Goal: Task Accomplishment & Management: Use online tool/utility

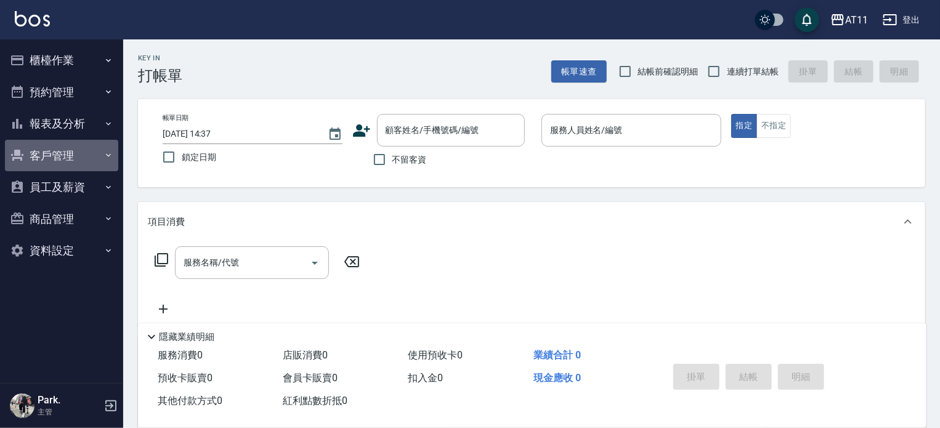
click at [63, 152] on button "客戶管理" at bounding box center [61, 156] width 113 height 32
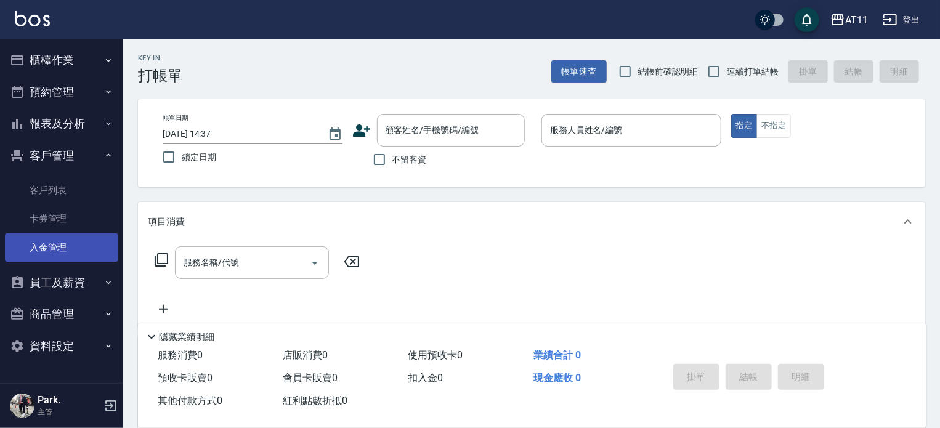
click at [64, 247] on link "入金管理" at bounding box center [61, 247] width 113 height 28
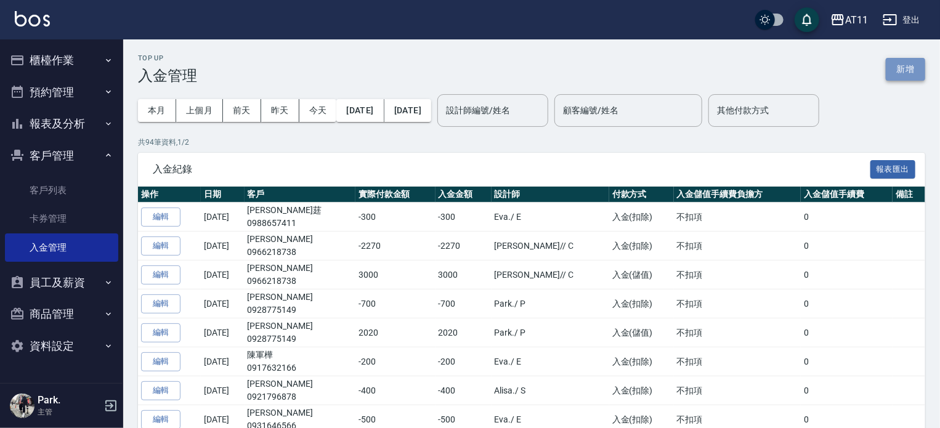
click at [902, 65] on button "新增" at bounding box center [904, 69] width 39 height 23
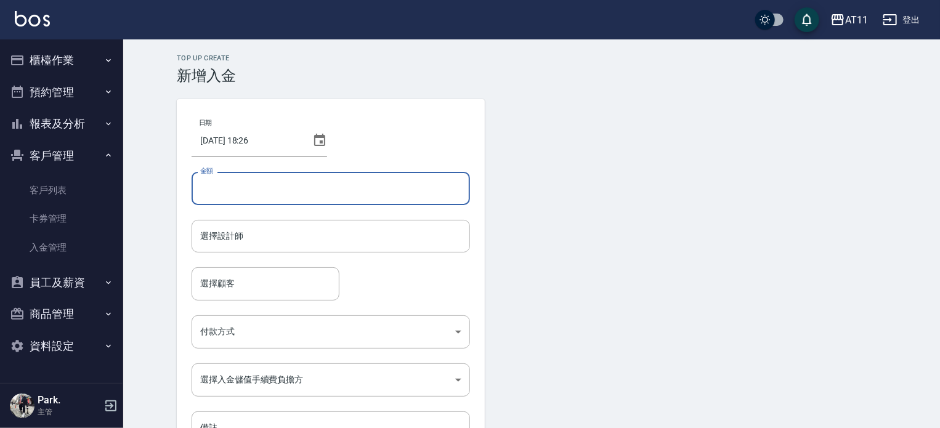
click at [239, 177] on input "金額" at bounding box center [330, 188] width 278 height 33
type input "-400"
click at [212, 231] on input "選擇設計師" at bounding box center [330, 236] width 267 height 22
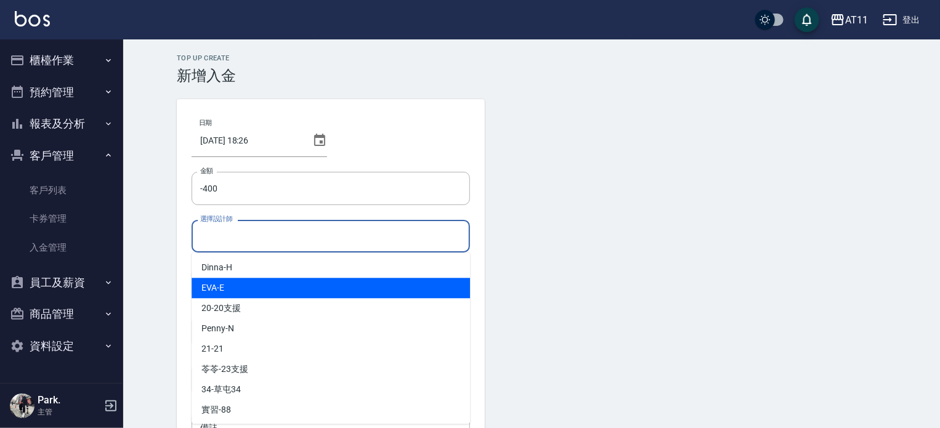
click at [241, 292] on div "EVA -E" at bounding box center [330, 288] width 278 height 20
type input "EVA-E"
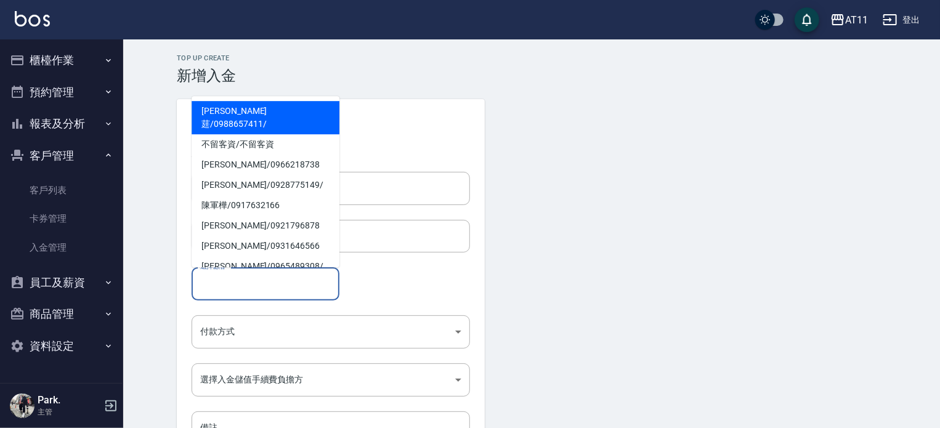
click at [238, 293] on input "選擇顧客" at bounding box center [265, 284] width 137 height 22
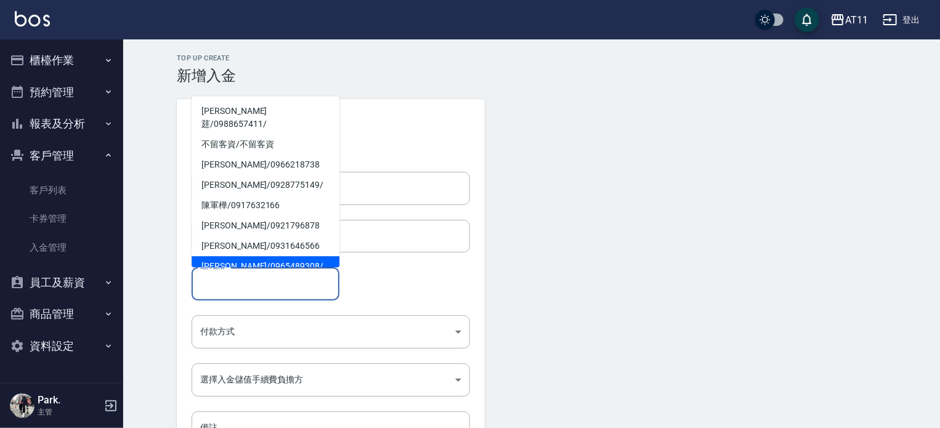
click at [236, 288] on input "選擇顧客" at bounding box center [265, 284] width 137 height 22
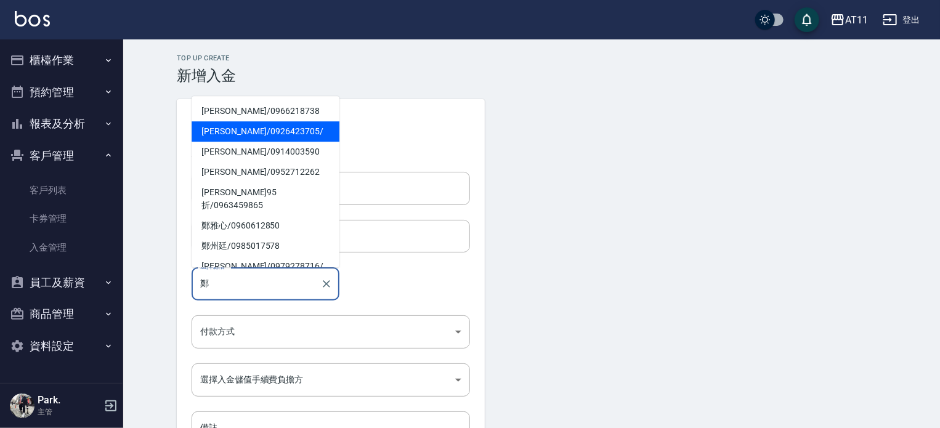
click at [214, 133] on span "鄭皓驣 / 0926423705 /" at bounding box center [265, 131] width 148 height 20
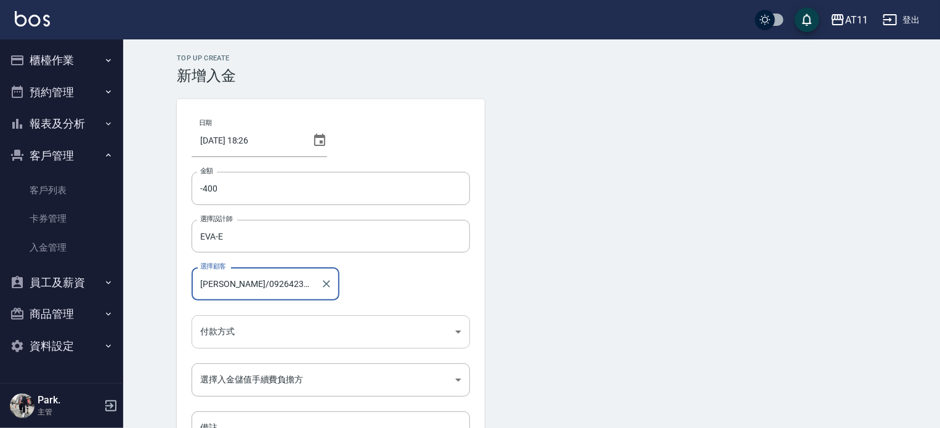
type input "鄭皓驣/0926423705/"
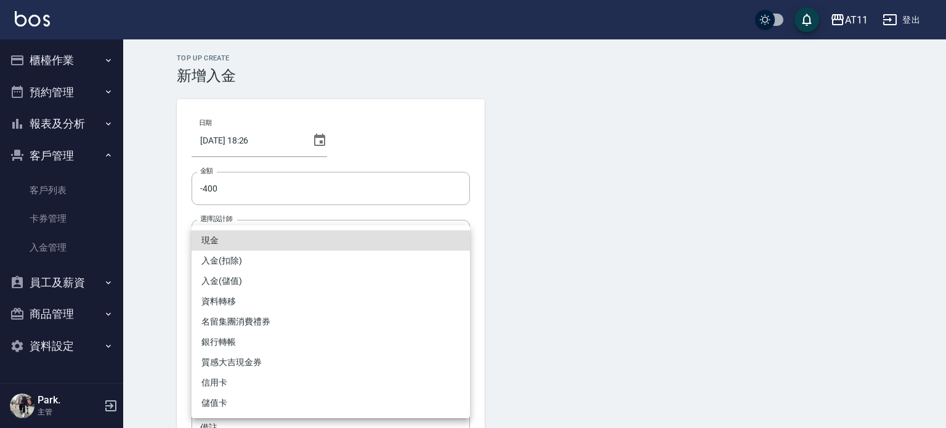
click at [238, 337] on body "AT11 登出 櫃檯作業 打帳單 帳單列表 現金收支登錄 材料自購登錄 每日結帳 排班表 現場電腦打卡 掃碼打卡 預約管理 預約管理 單日預約紀錄 單週預約紀…" at bounding box center [473, 255] width 946 height 511
click at [234, 257] on li "入金(扣除)" at bounding box center [330, 261] width 278 height 20
type input "入金(扣除)"
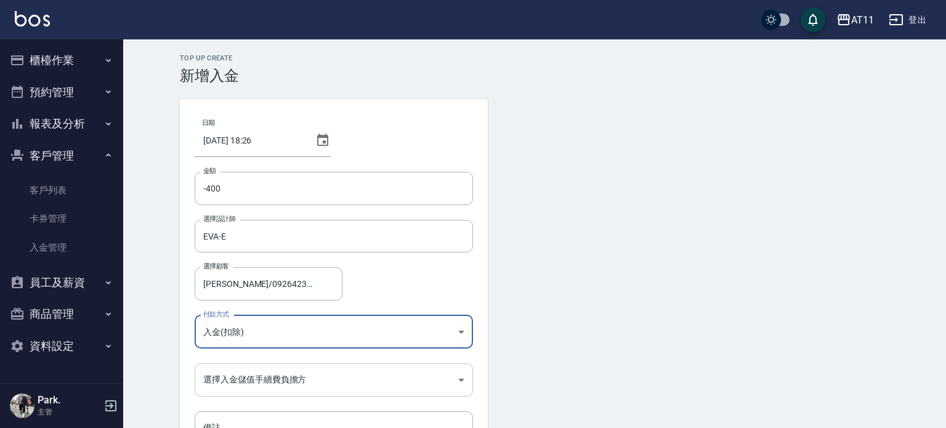
click at [231, 379] on body "AT11 登出 櫃檯作業 打帳單 帳單列表 現金收支登錄 材料自購登錄 每日結帳 排班表 現場電腦打卡 掃碼打卡 預約管理 預約管理 單日預約紀錄 單週預約紀…" at bounding box center [473, 255] width 946 height 511
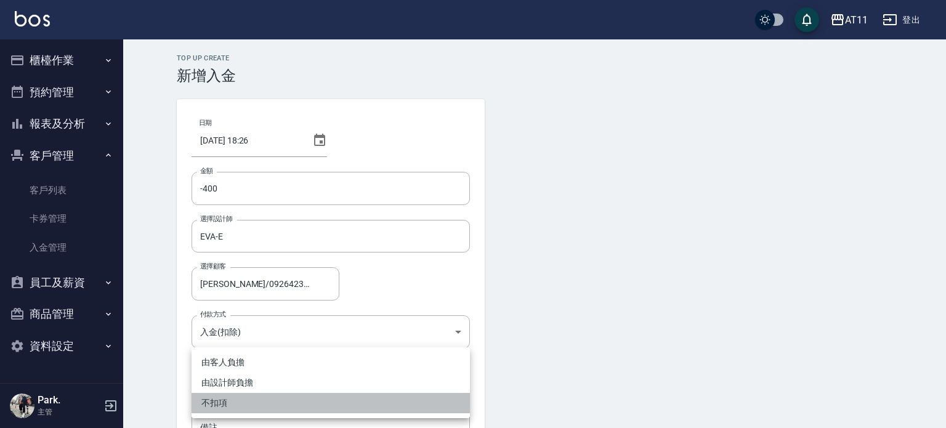
click at [227, 398] on li "不扣項" at bounding box center [330, 403] width 278 height 20
type input "WITHOUTHANDLINGFEE"
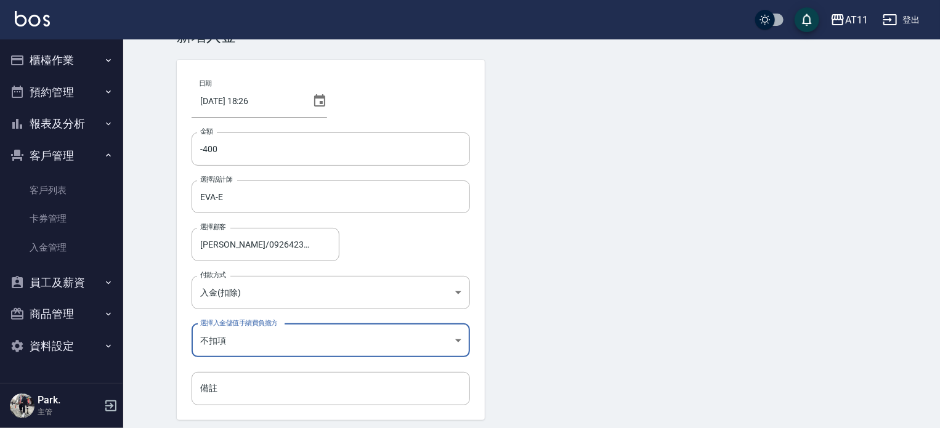
scroll to position [83, 0]
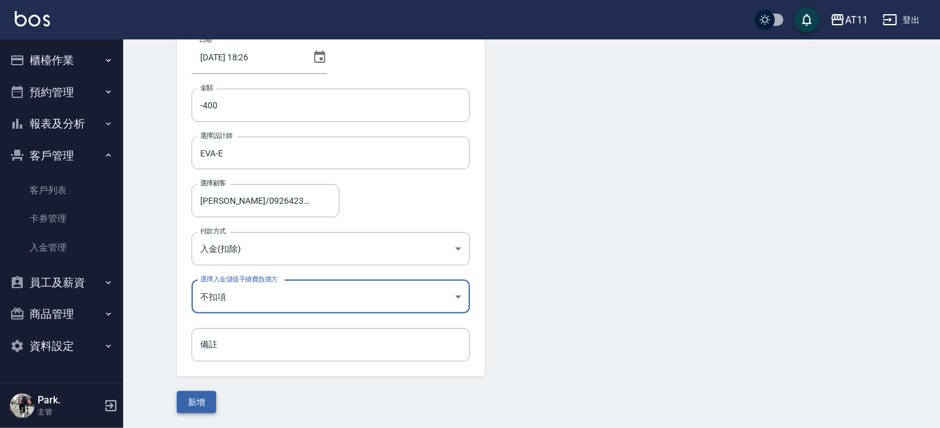
click at [203, 398] on button "新增" at bounding box center [196, 402] width 39 height 23
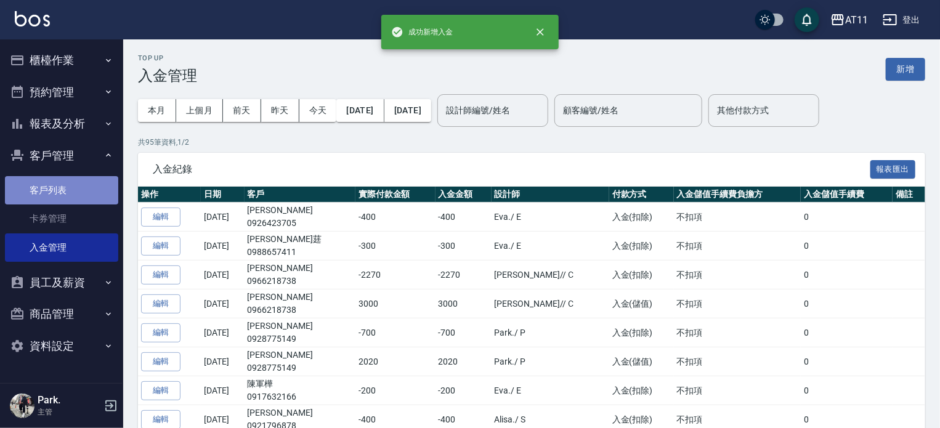
click at [72, 191] on link "客戶列表" at bounding box center [61, 190] width 113 height 28
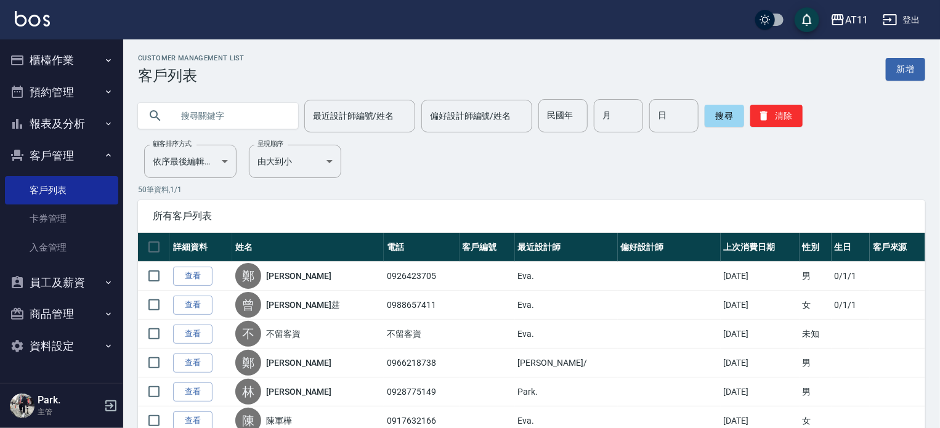
click at [211, 120] on input "text" at bounding box center [230, 115] width 116 height 33
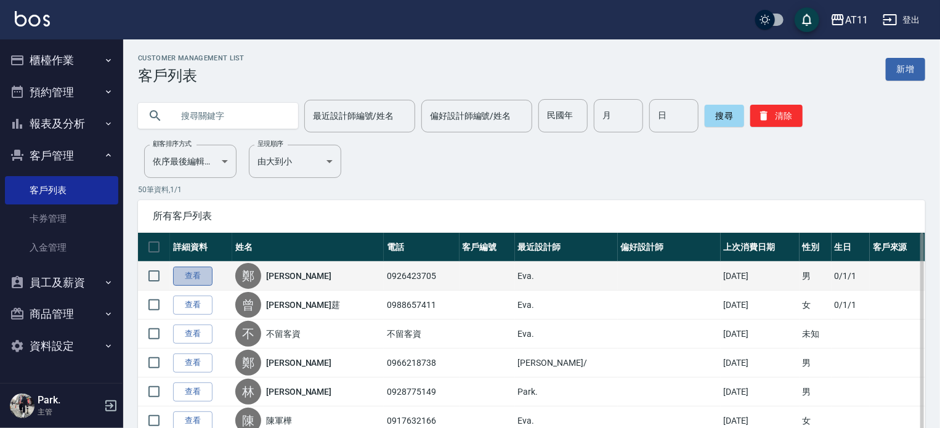
click at [193, 270] on link "查看" at bounding box center [192, 276] width 39 height 19
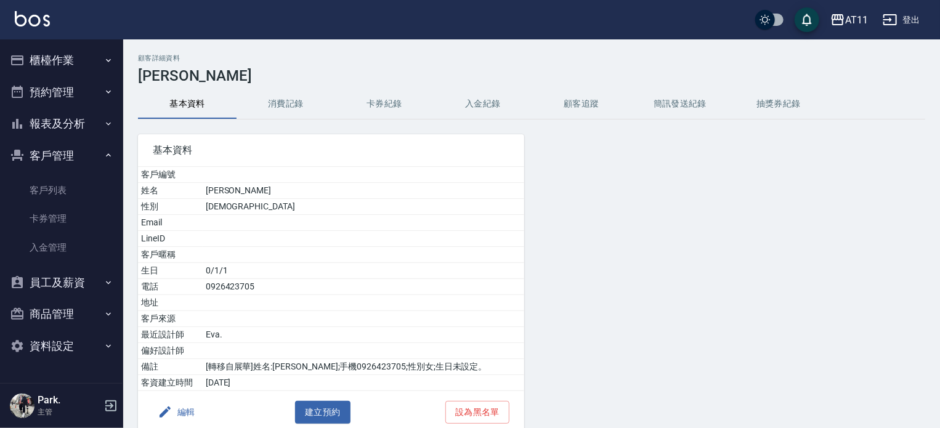
click at [486, 100] on button "入金紀錄" at bounding box center [482, 104] width 99 height 30
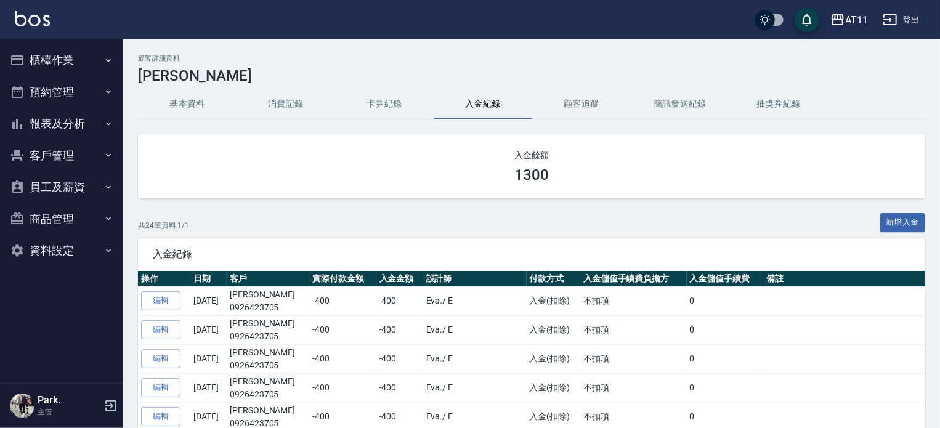
click at [51, 60] on button "櫃檯作業" at bounding box center [61, 60] width 113 height 32
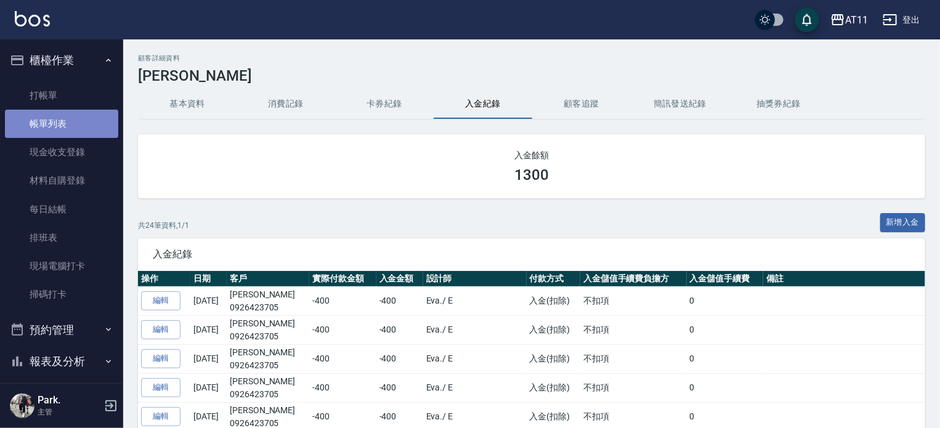
click at [66, 113] on link "帳單列表" at bounding box center [61, 124] width 113 height 28
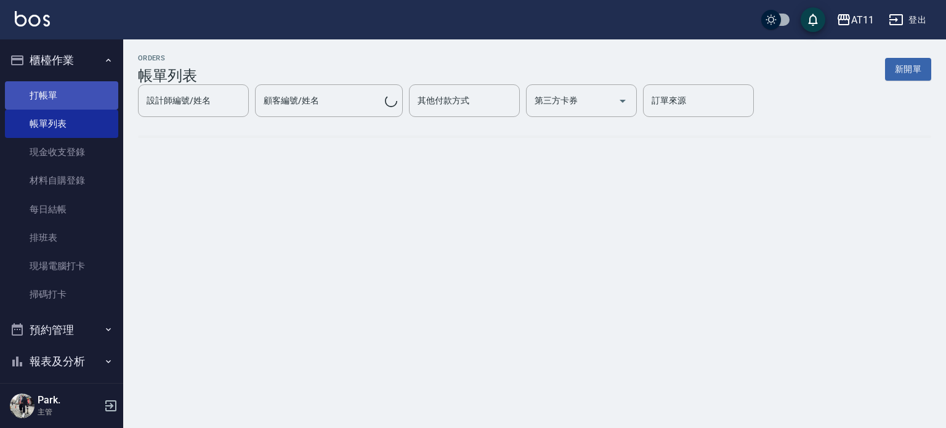
click at [60, 86] on link "打帳單" at bounding box center [61, 95] width 113 height 28
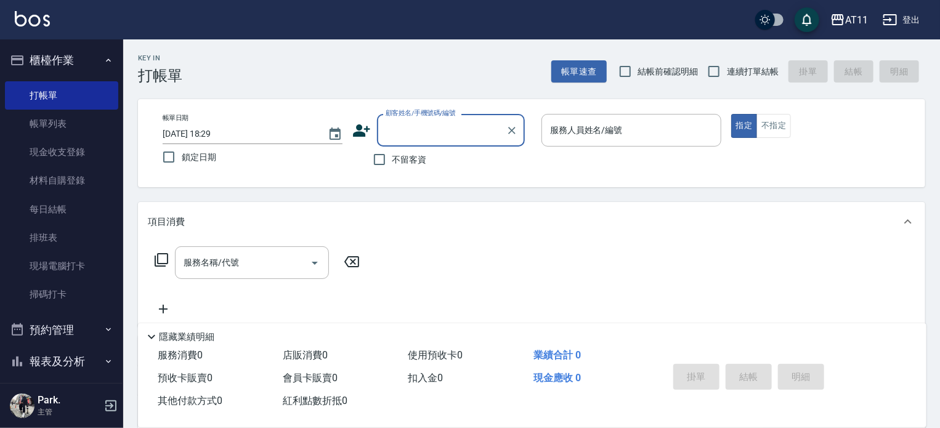
click at [401, 157] on span "不留客資" at bounding box center [409, 159] width 34 height 13
click at [392, 157] on input "不留客資" at bounding box center [379, 160] width 26 height 26
checkbox input "true"
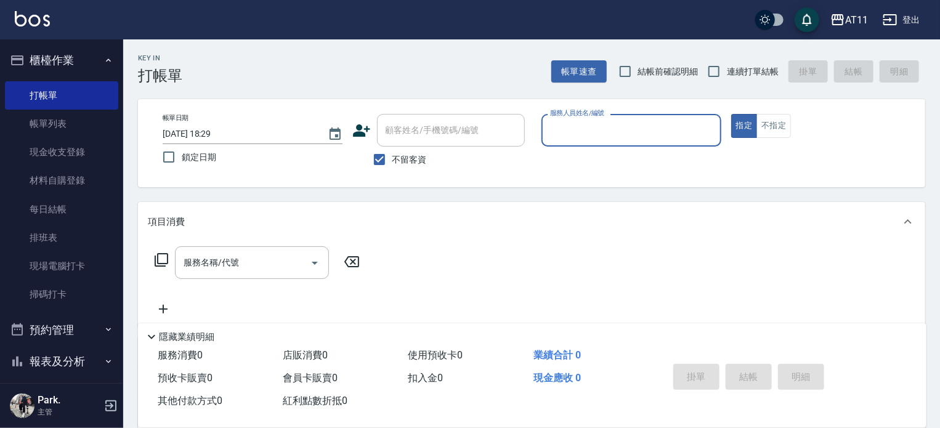
type input "ㄋ"
type input "Alisa-S"
type button "true"
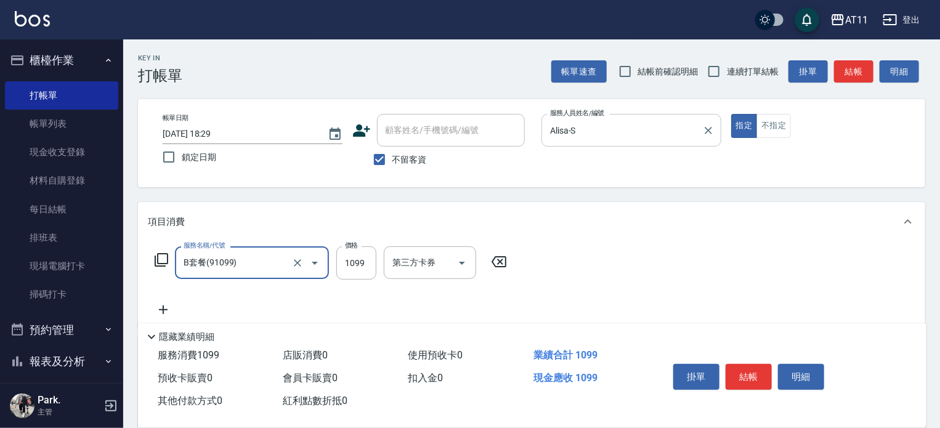
type input "B套餐(91099)"
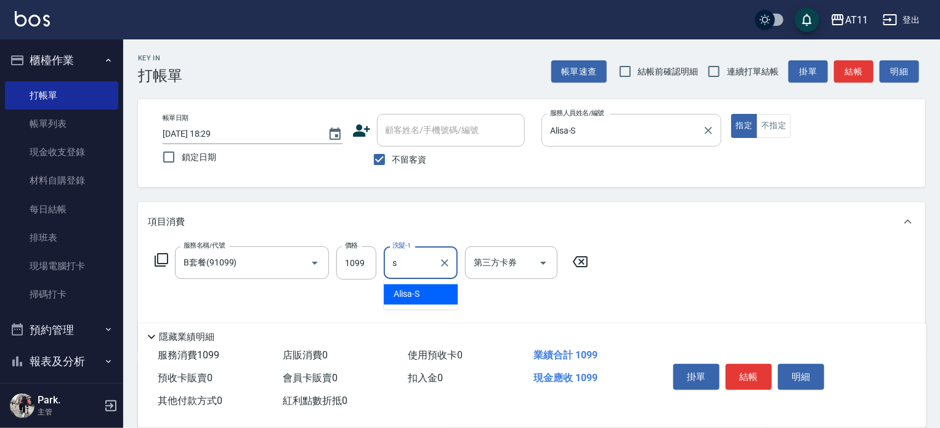
type input "Alisa-S"
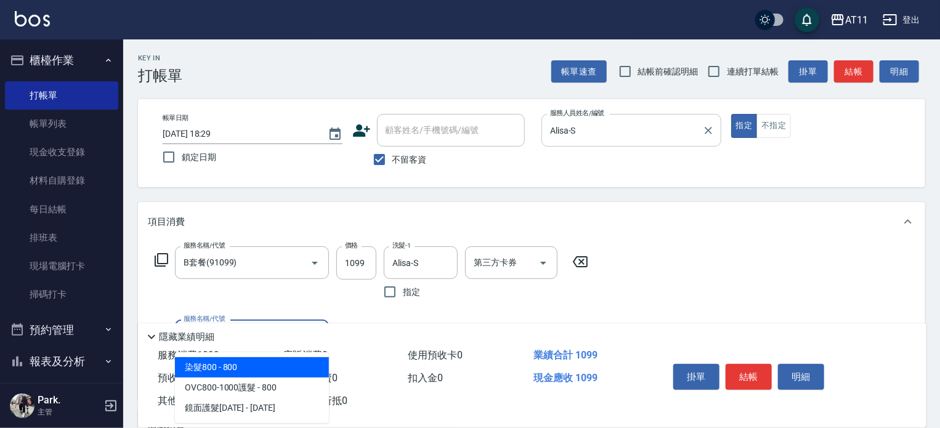
type input "染髮800(800)"
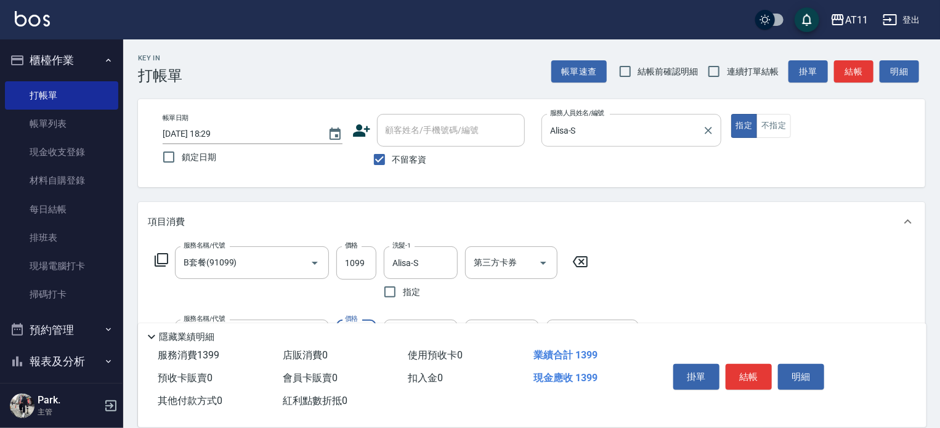
type input "300"
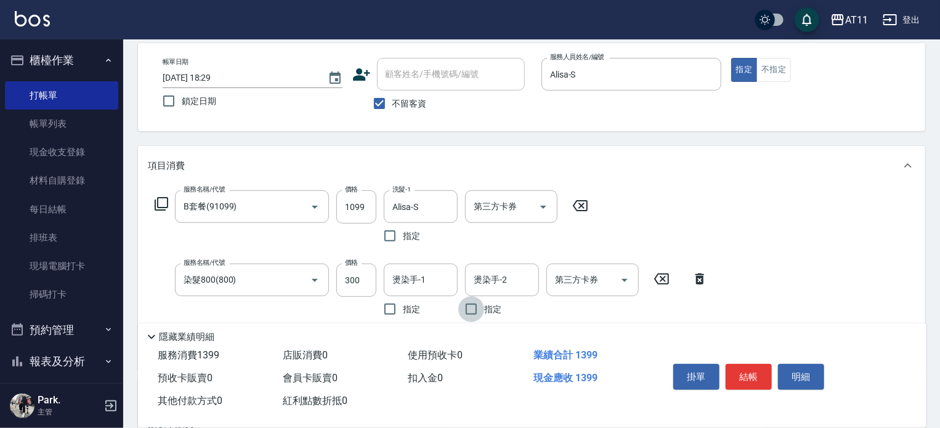
scroll to position [123, 0]
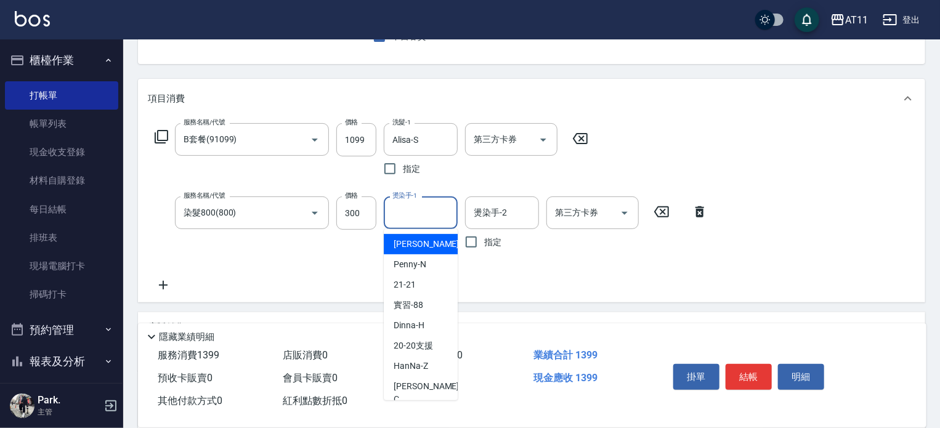
click at [429, 216] on input "燙染手-1" at bounding box center [420, 213] width 63 height 22
type input "Alisa-S"
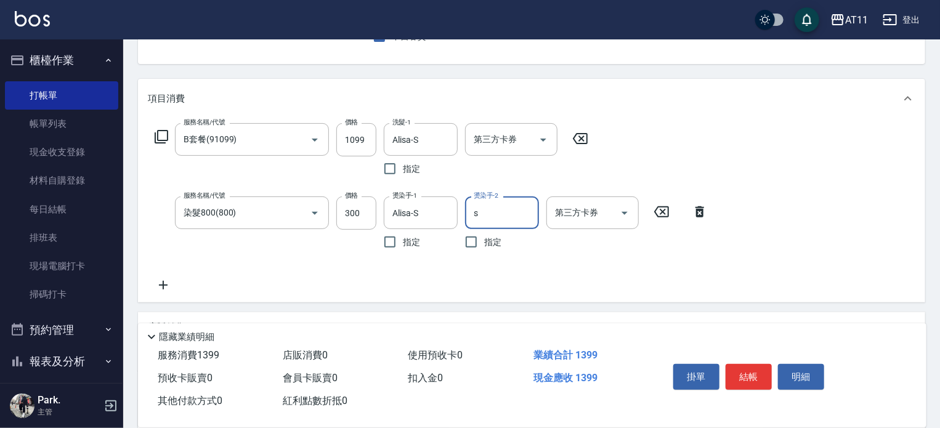
type input "Alisa-S"
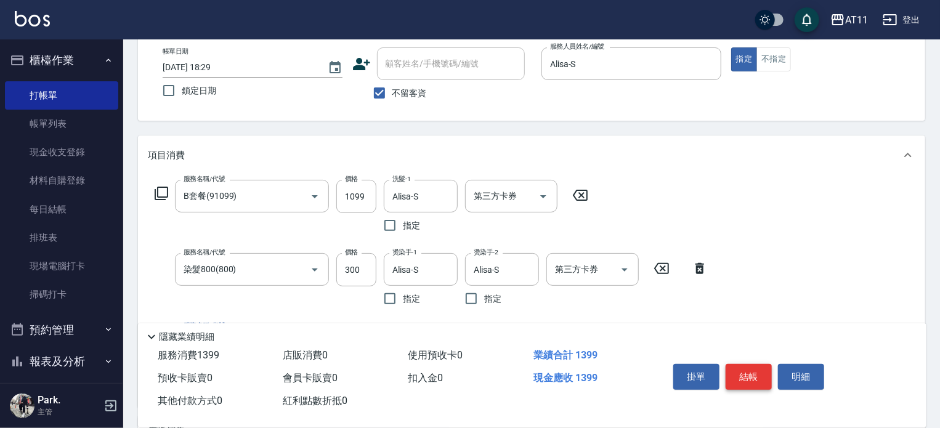
scroll to position [0, 0]
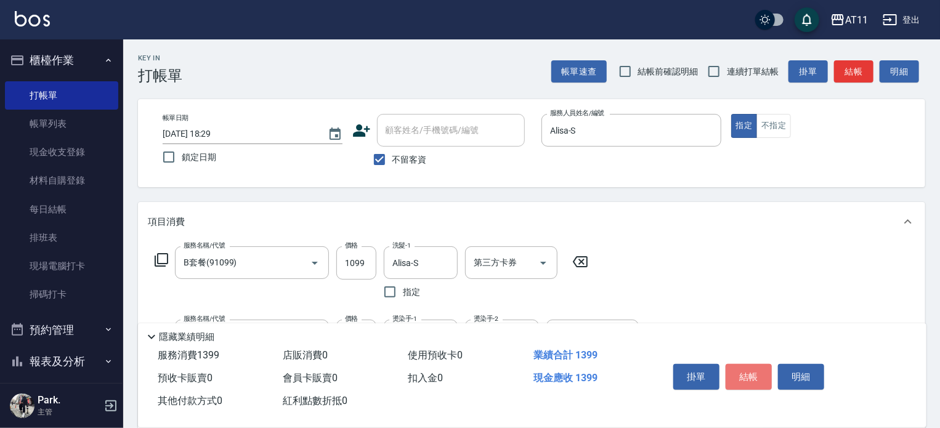
drag, startPoint x: 754, startPoint y: 368, endPoint x: 715, endPoint y: 343, distance: 46.3
click at [751, 364] on button "結帳" at bounding box center [748, 377] width 46 height 26
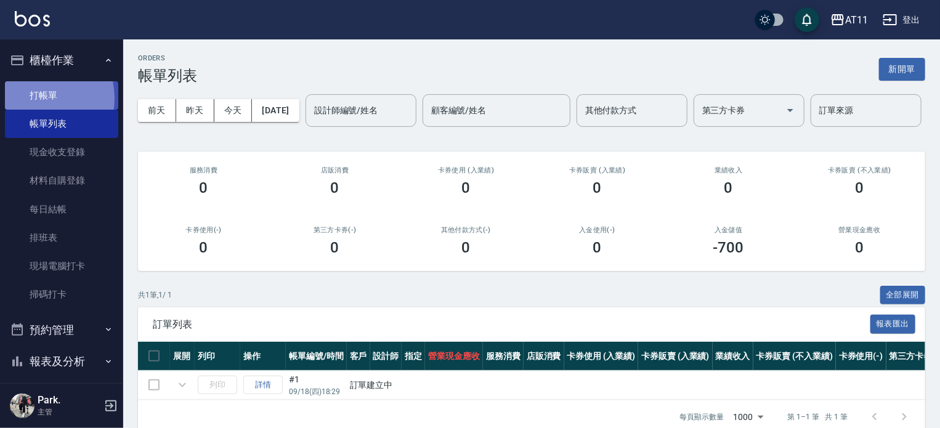
click at [33, 98] on link "打帳單" at bounding box center [61, 95] width 113 height 28
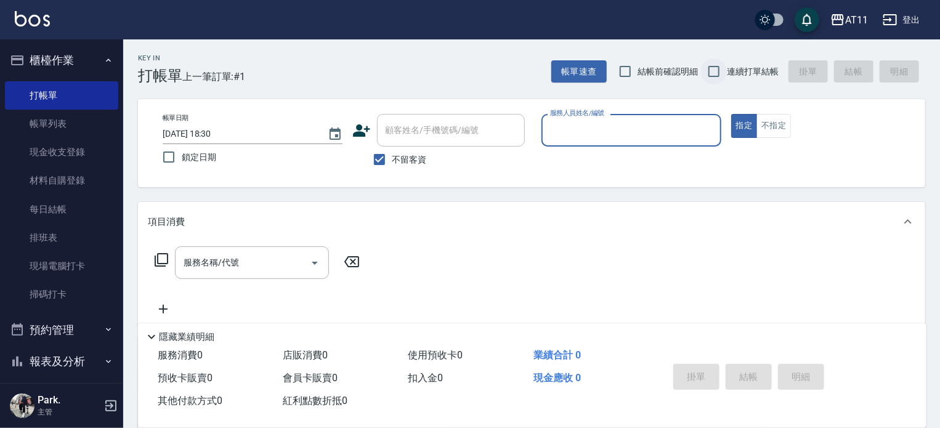
click at [723, 70] on input "連續打單結帳" at bounding box center [714, 71] width 26 height 26
checkbox input "true"
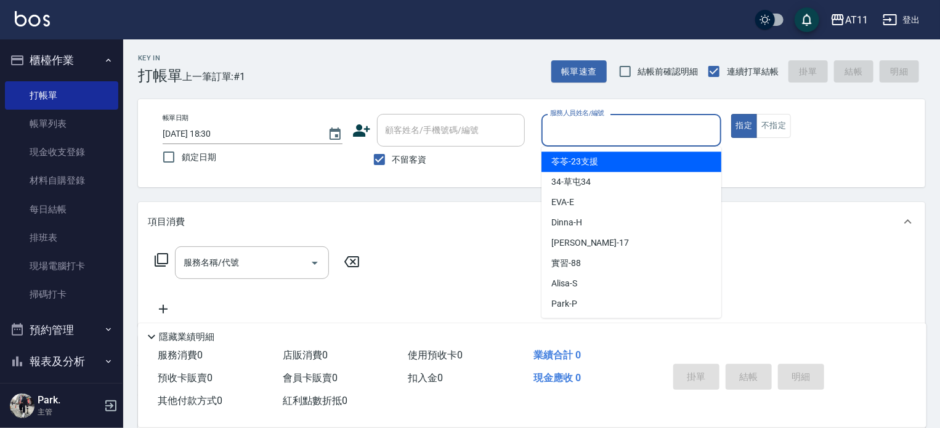
click at [605, 138] on input "服務人員姓名/編號" at bounding box center [631, 130] width 169 height 22
type input "EVA-E"
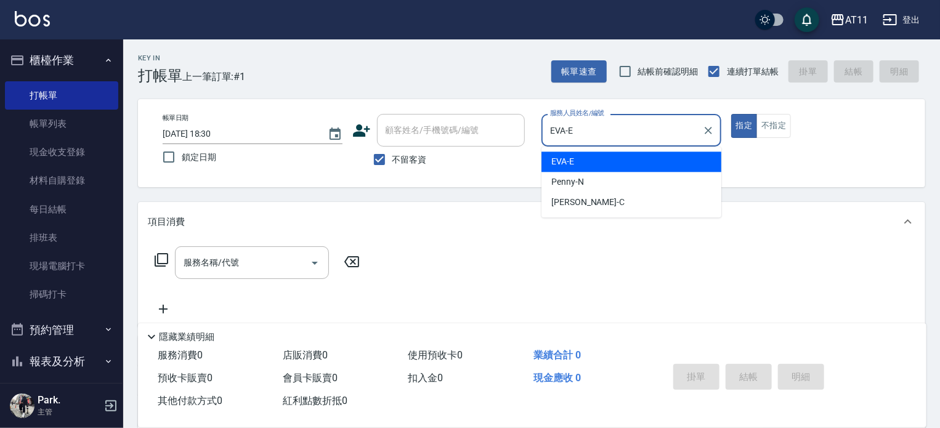
type button "true"
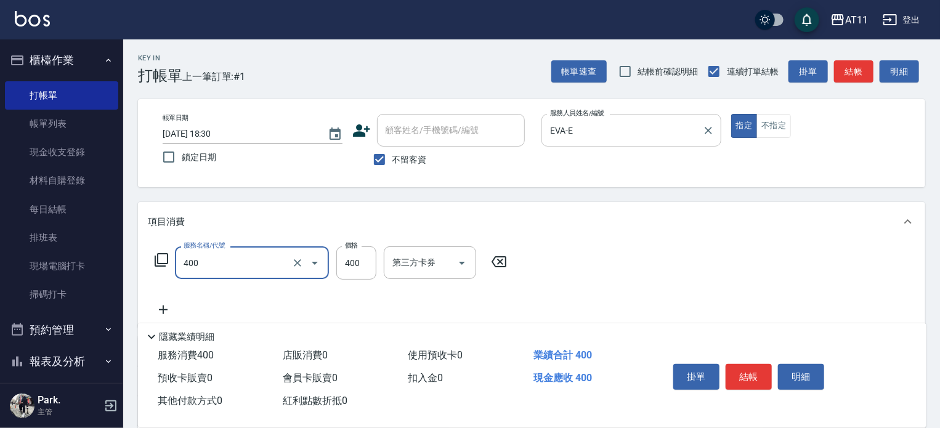
type input "洗剪(400)"
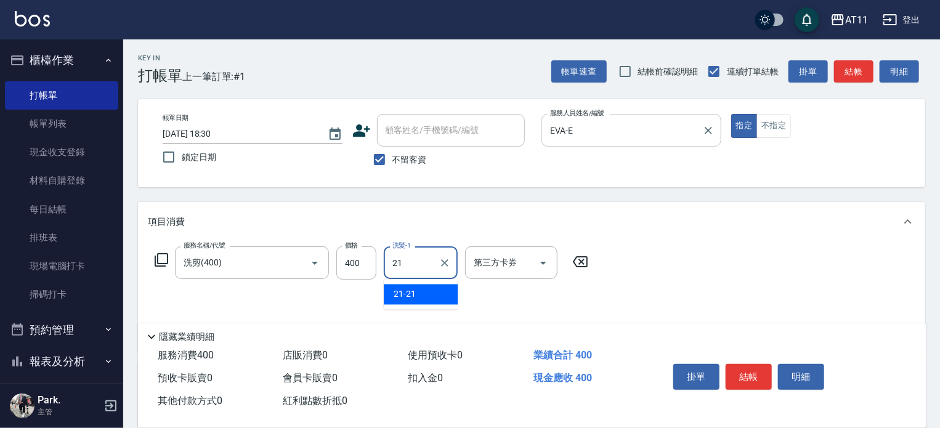
type input "21-21"
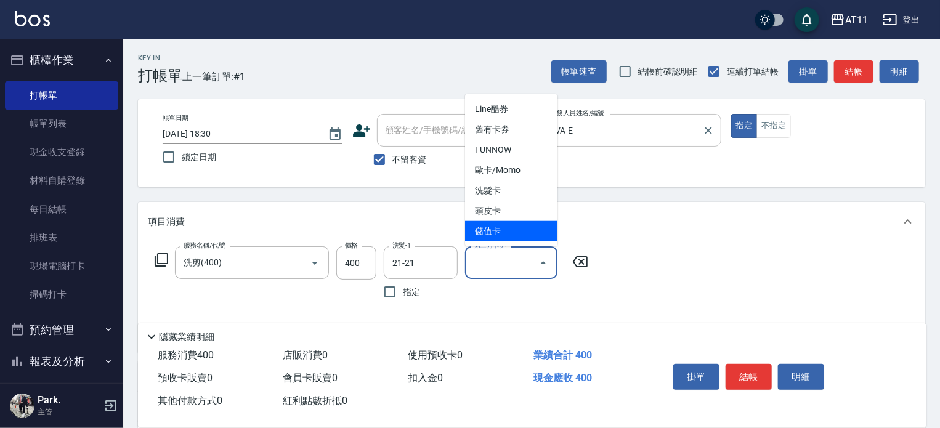
type input "儲值卡"
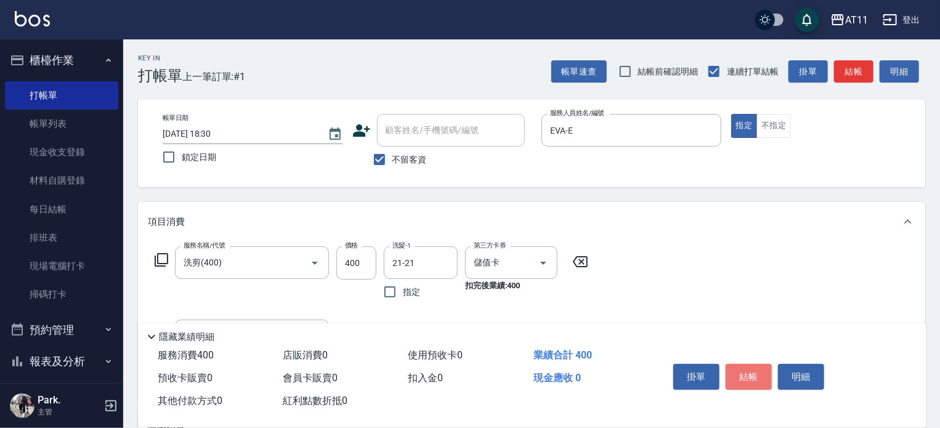
drag, startPoint x: 759, startPoint y: 376, endPoint x: 667, endPoint y: 340, distance: 98.4
click at [757, 376] on button "結帳" at bounding box center [748, 377] width 46 height 26
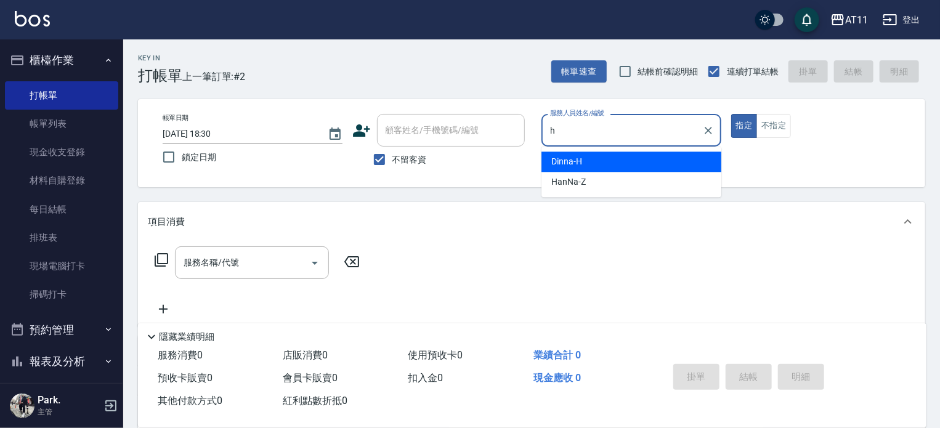
type input "Dinna-H"
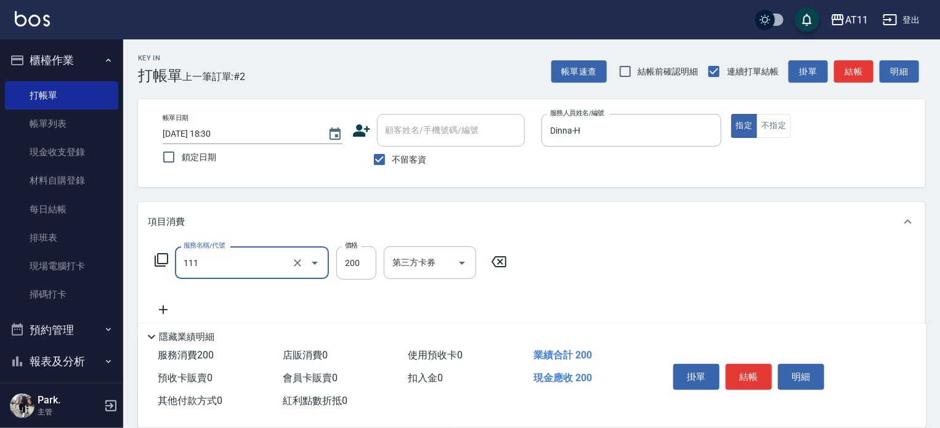
type input "精油洗髮(111)"
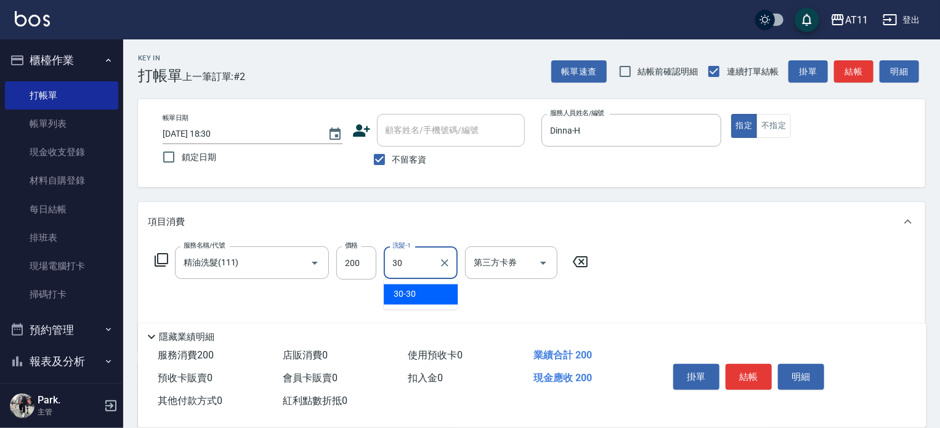
type input "30-30"
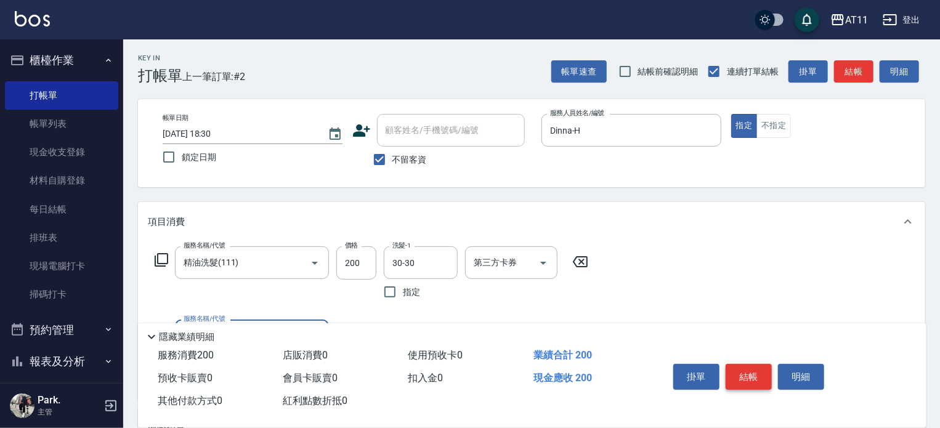
drag, startPoint x: 747, startPoint y: 371, endPoint x: 650, endPoint y: 299, distance: 121.0
click at [746, 371] on button "結帳" at bounding box center [748, 377] width 46 height 26
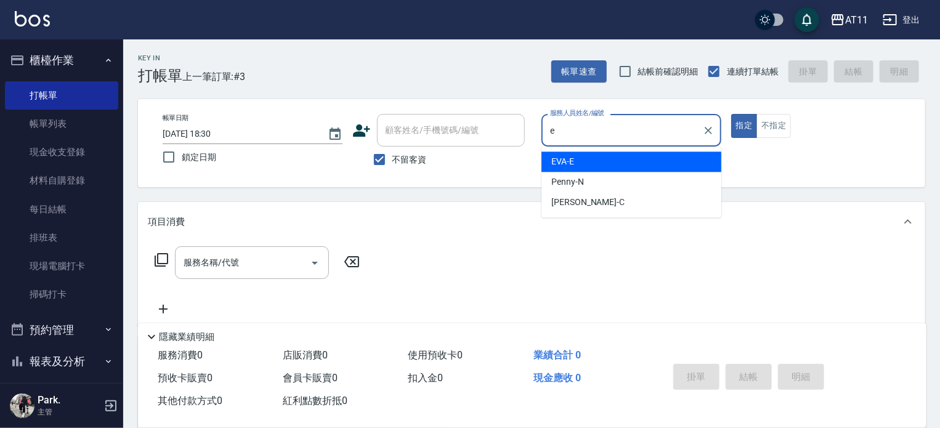
type input "EVA-E"
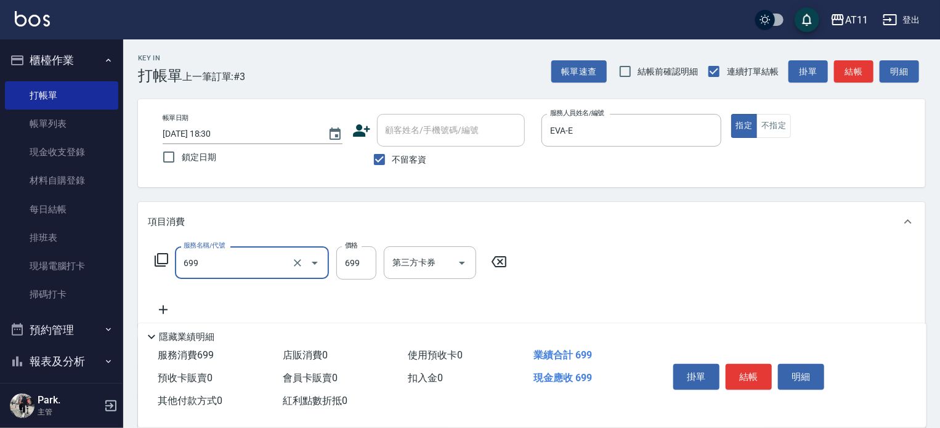
type input "SPA699(699)"
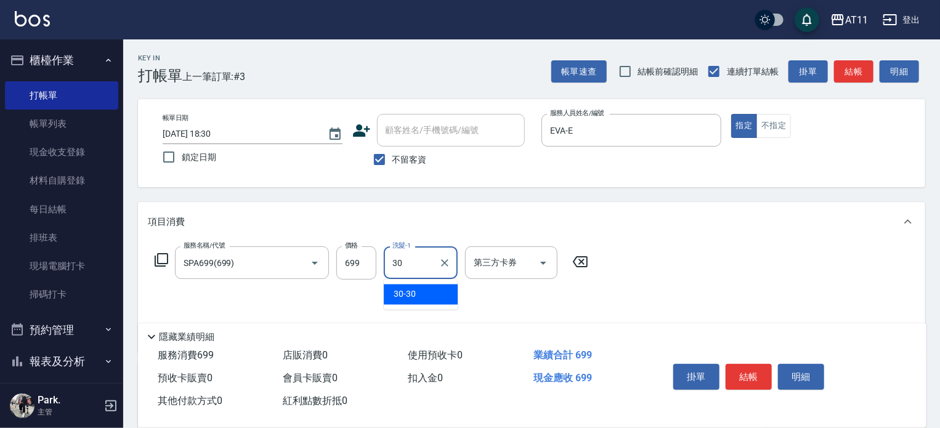
type input "30-30"
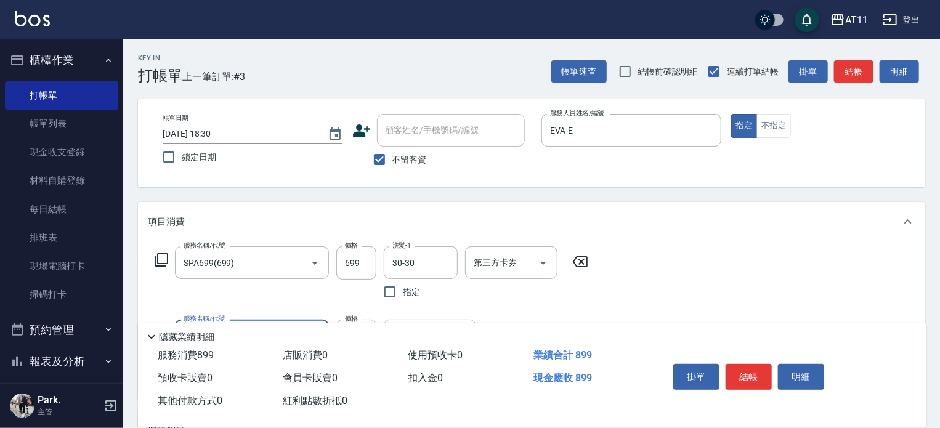
type input "剪髮(200)"
drag, startPoint x: 749, startPoint y: 376, endPoint x: 710, endPoint y: 347, distance: 47.9
click at [747, 369] on button "結帳" at bounding box center [748, 377] width 46 height 26
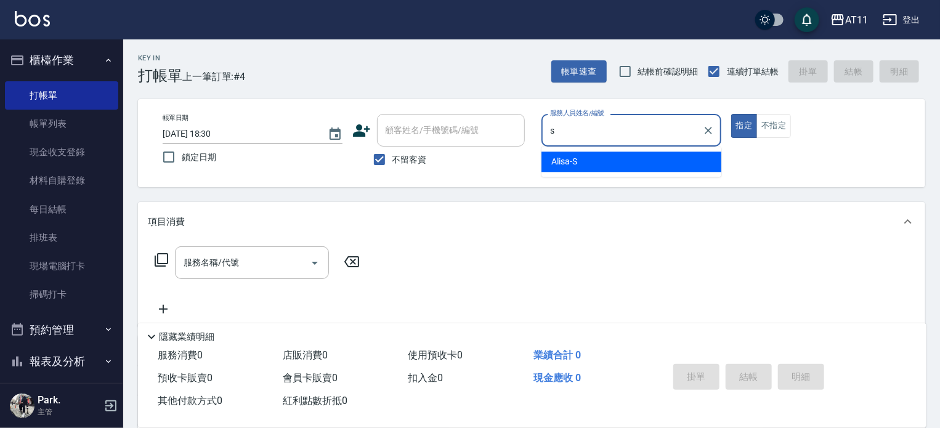
type input "Alisa-S"
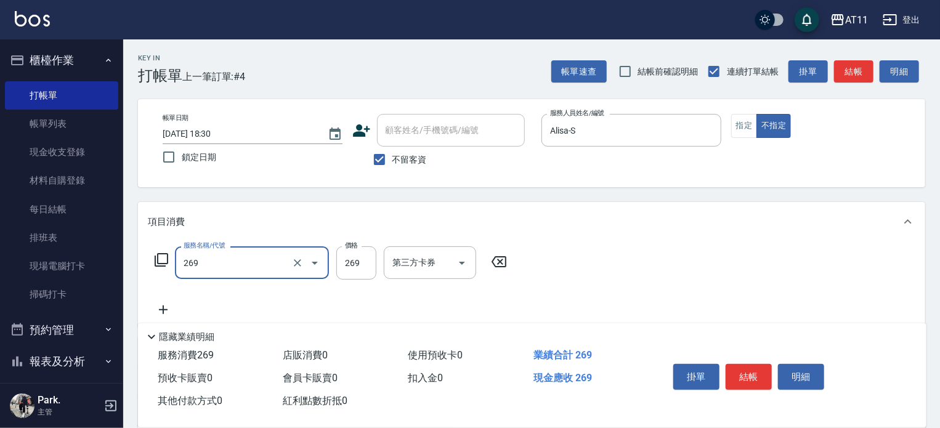
type input "一般洗剪(269)"
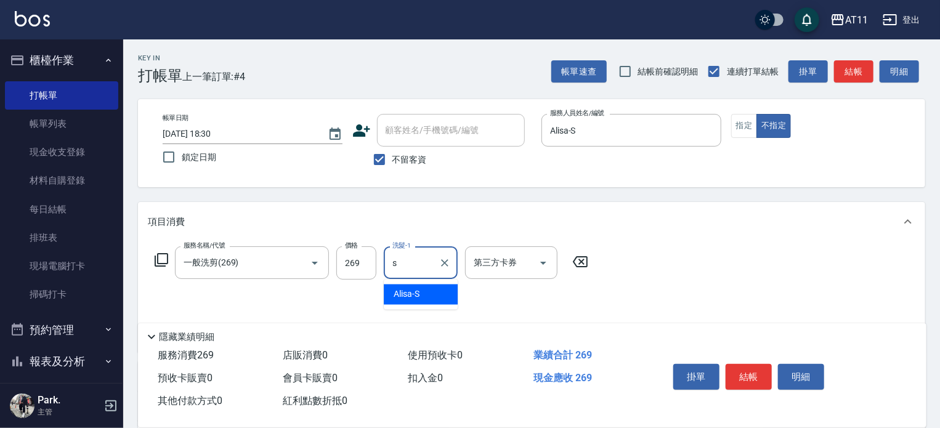
type input "Alisa-S"
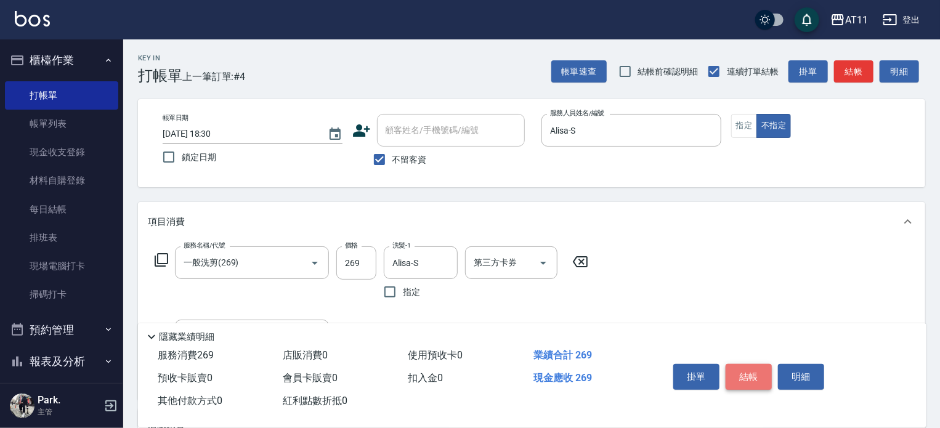
click at [745, 371] on button "結帳" at bounding box center [748, 377] width 46 height 26
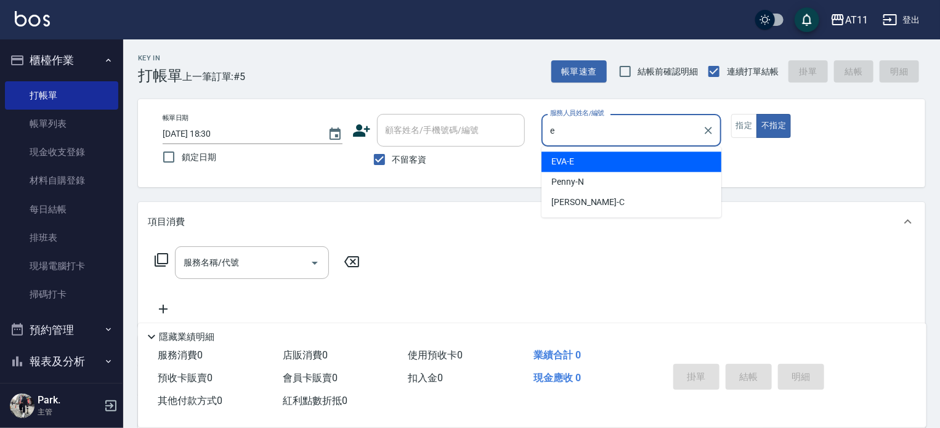
type input "EVA-E"
type button "false"
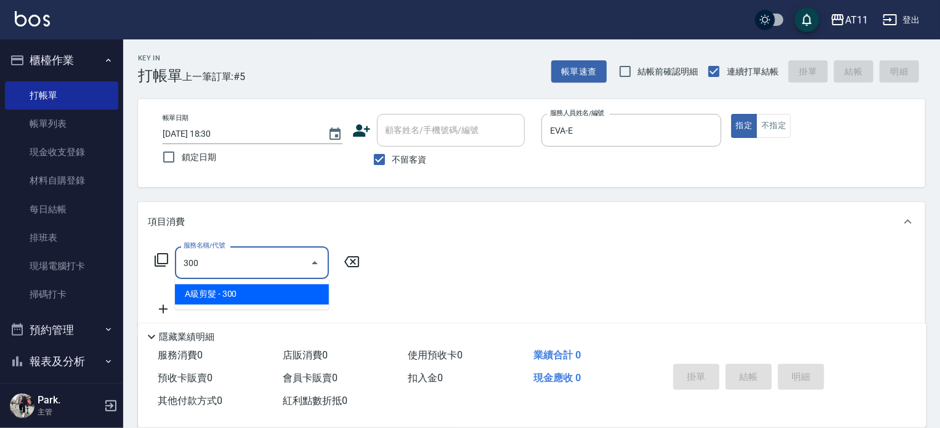
type input "A級剪髮(300)"
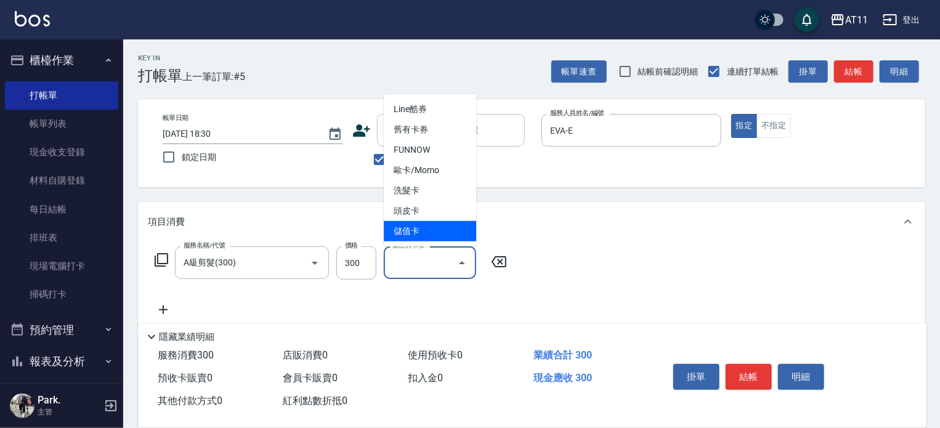
type input "儲值卡"
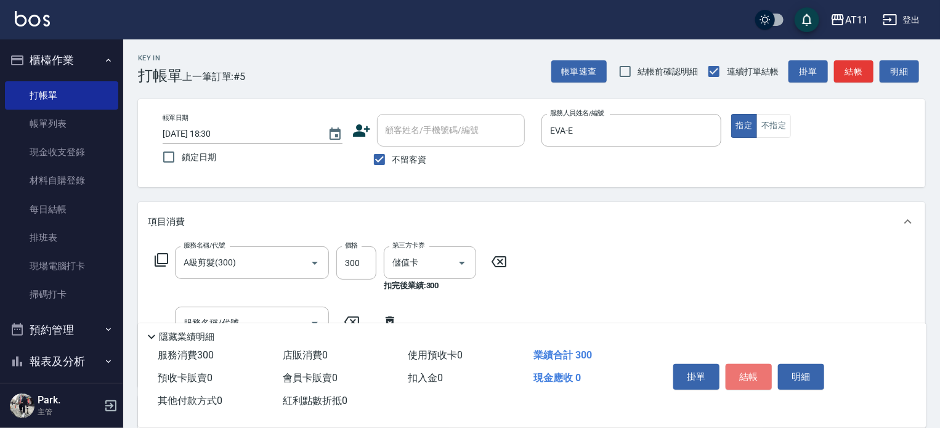
drag, startPoint x: 751, startPoint y: 366, endPoint x: 667, endPoint y: 326, distance: 92.5
click at [746, 359] on div "掛單 結帳 明細" at bounding box center [748, 378] width 161 height 39
click at [752, 366] on button "結帳" at bounding box center [748, 377] width 46 height 26
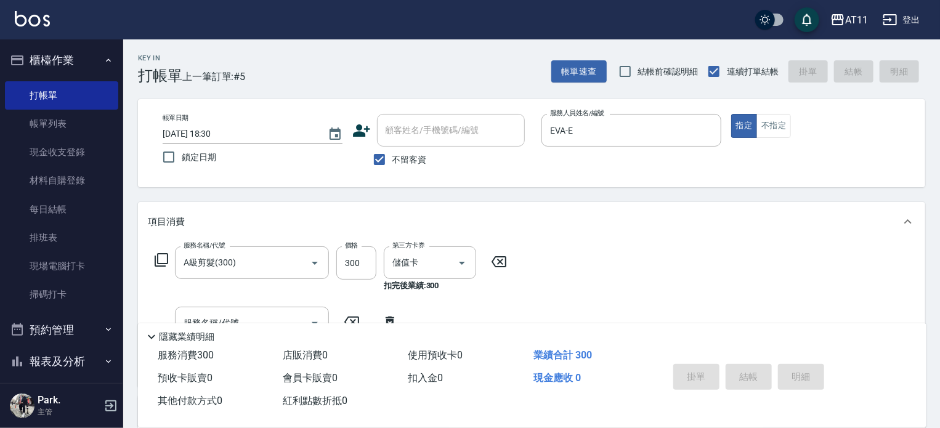
type input "[DATE] 18:31"
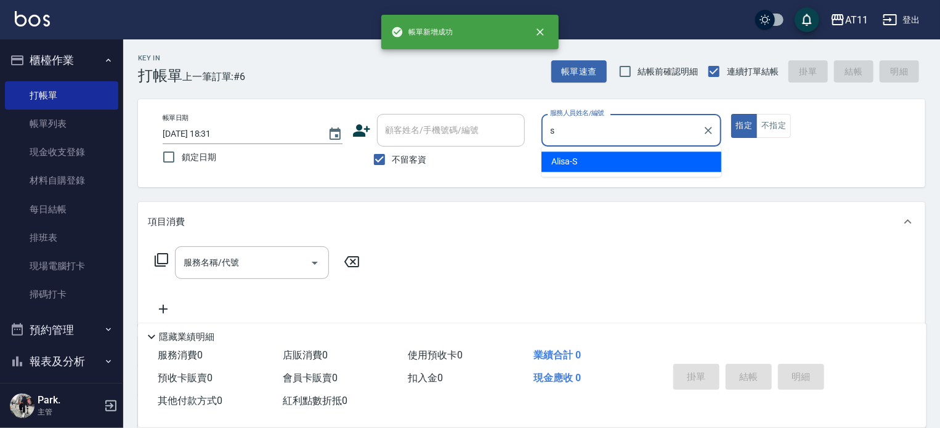
type input "Alisa-S"
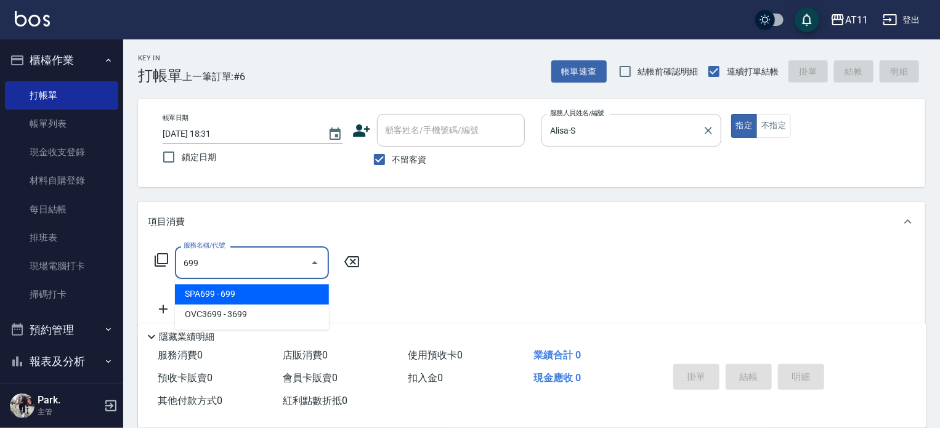
type input "SPA699(699)"
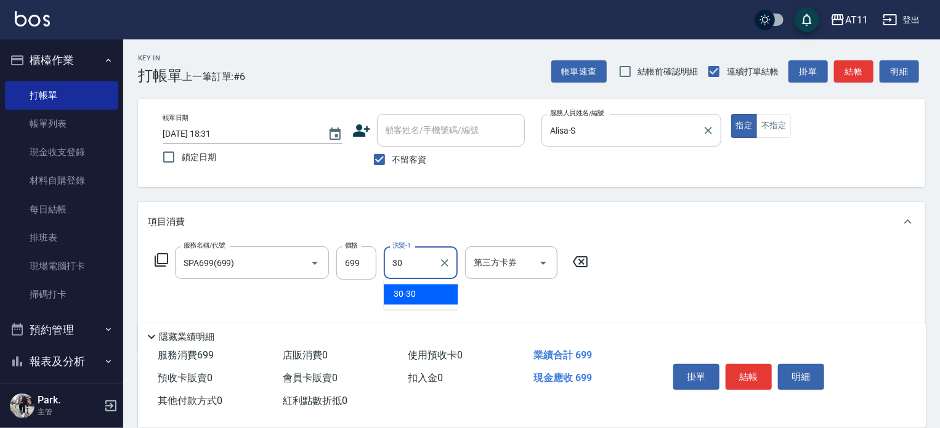
type input "30-30"
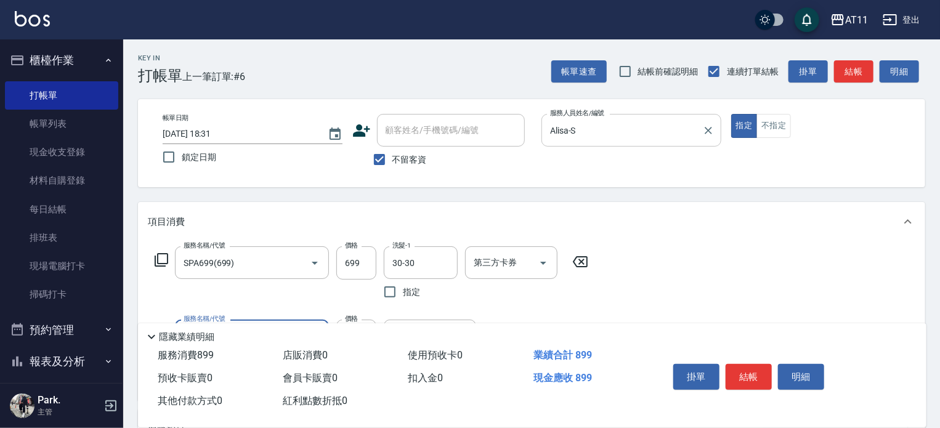
type input "剪髮(200)"
type input "100"
drag, startPoint x: 746, startPoint y: 369, endPoint x: 736, endPoint y: 345, distance: 26.3
click at [745, 367] on button "結帳" at bounding box center [748, 377] width 46 height 26
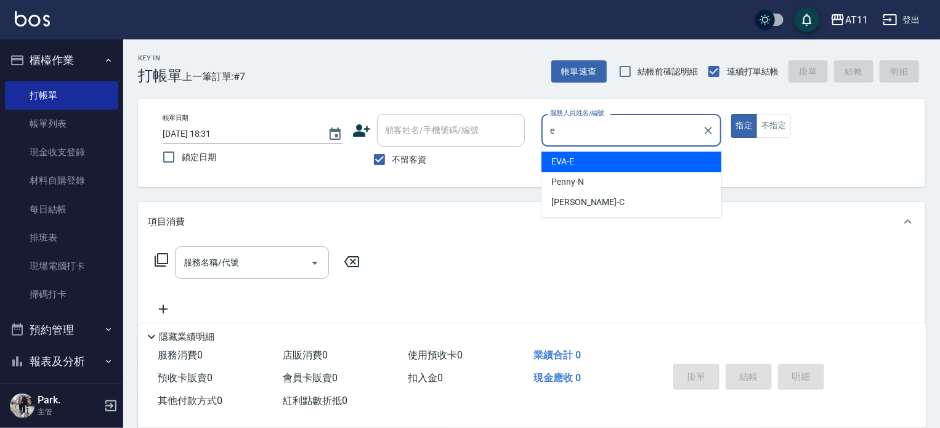
type input "EVA-E"
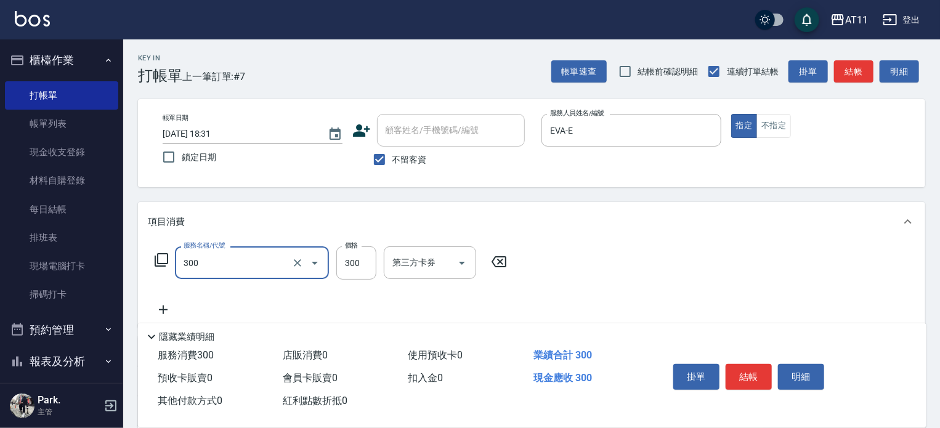
type input "A級剪髮(300)"
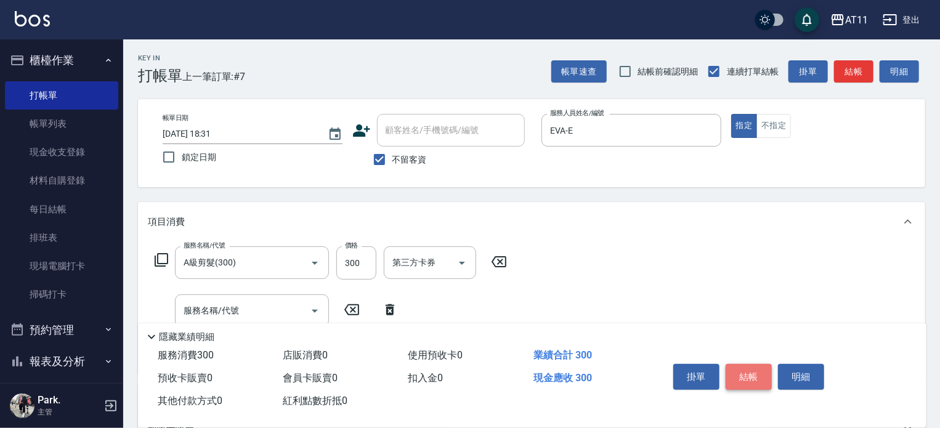
click at [749, 371] on button "結帳" at bounding box center [748, 377] width 46 height 26
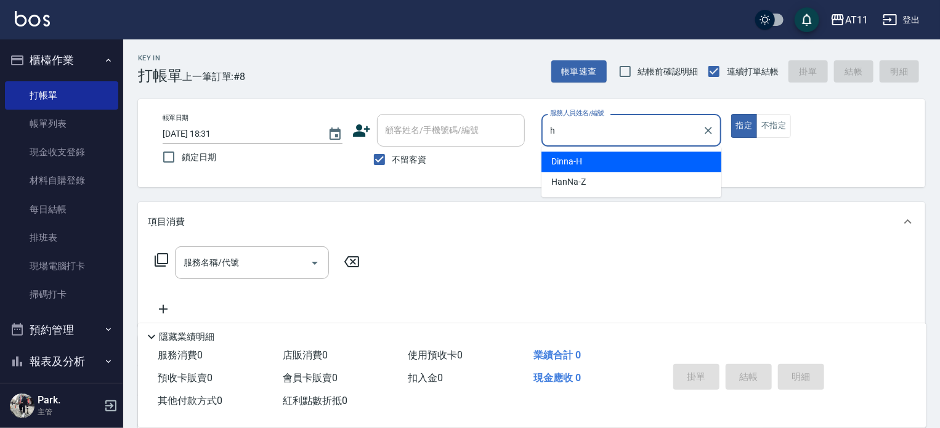
type input "Dinna-H"
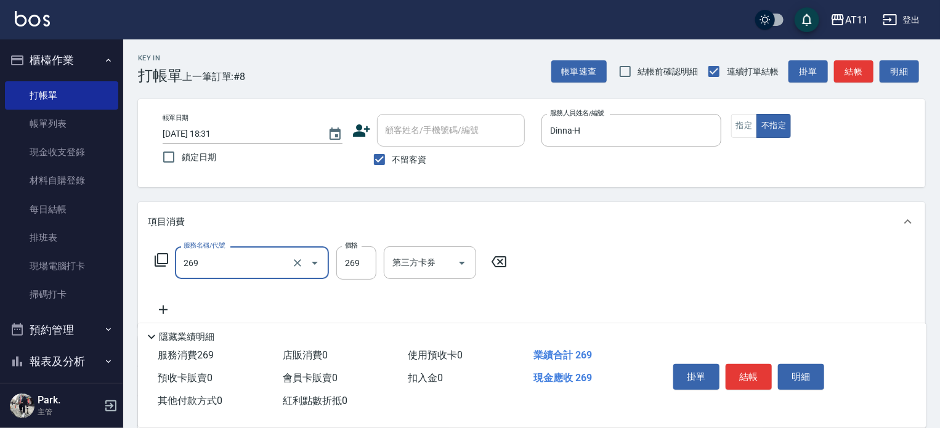
type input "一般洗剪(269)"
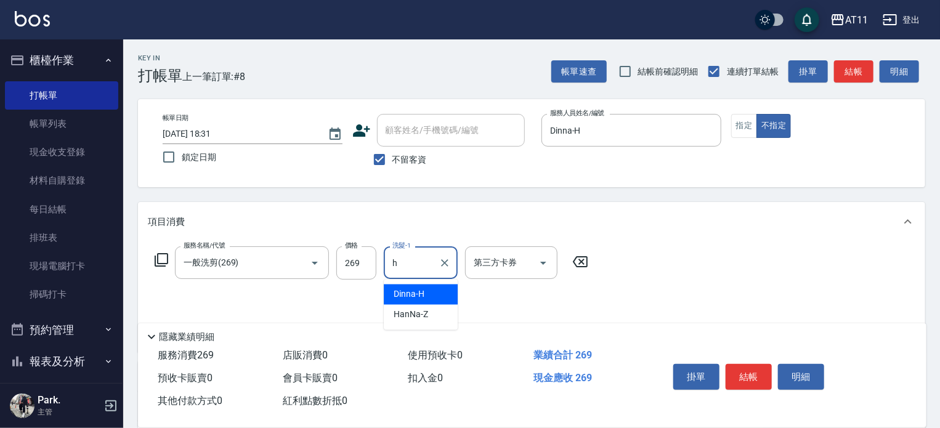
type input "Dinna-H"
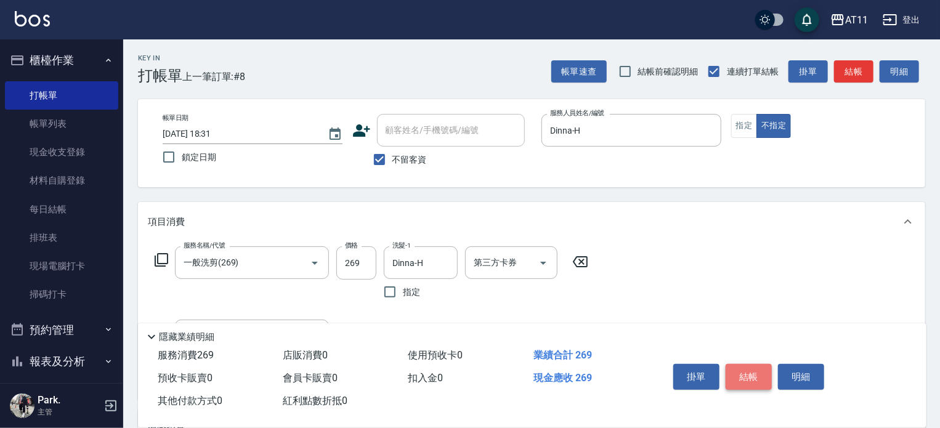
click at [751, 371] on button "結帳" at bounding box center [748, 377] width 46 height 26
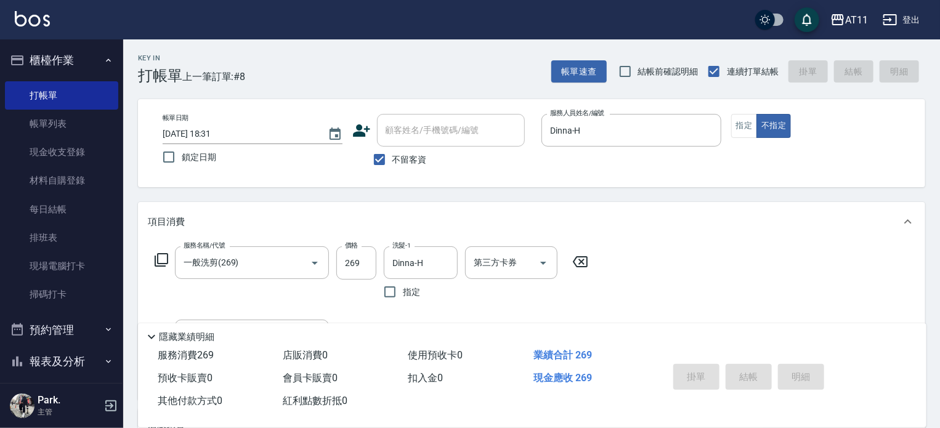
type input "[DATE] 18:32"
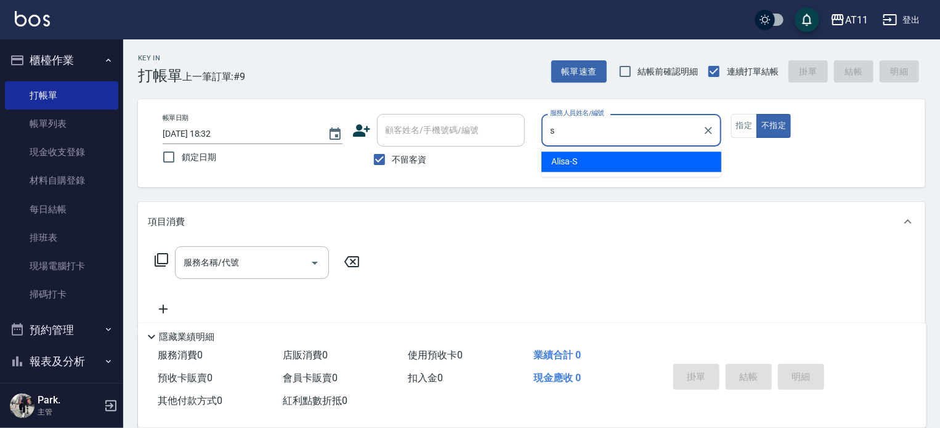
type input "Alisa-S"
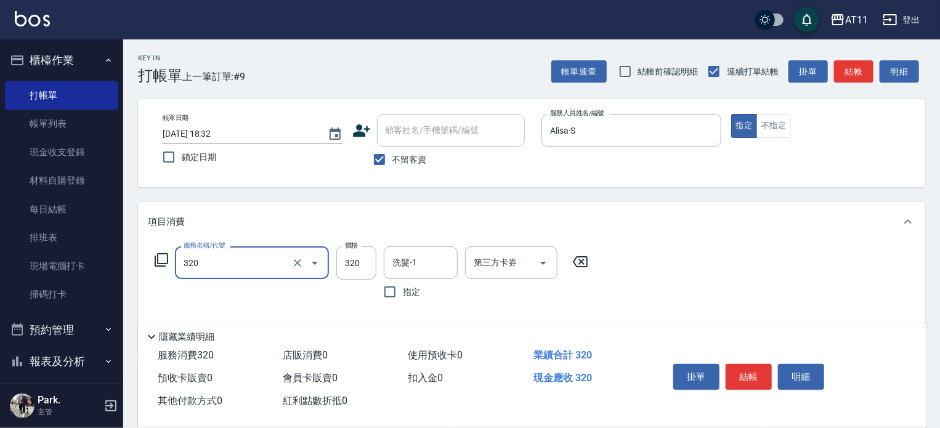
type input "洗剪(320)"
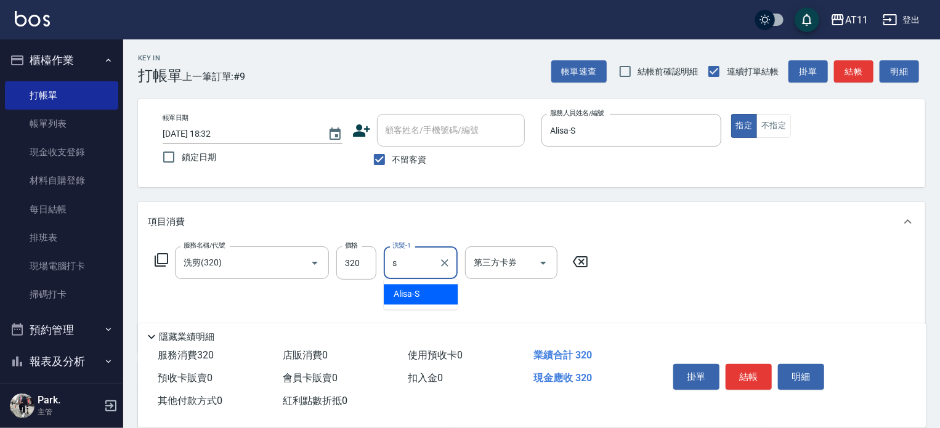
type input "Alisa-S"
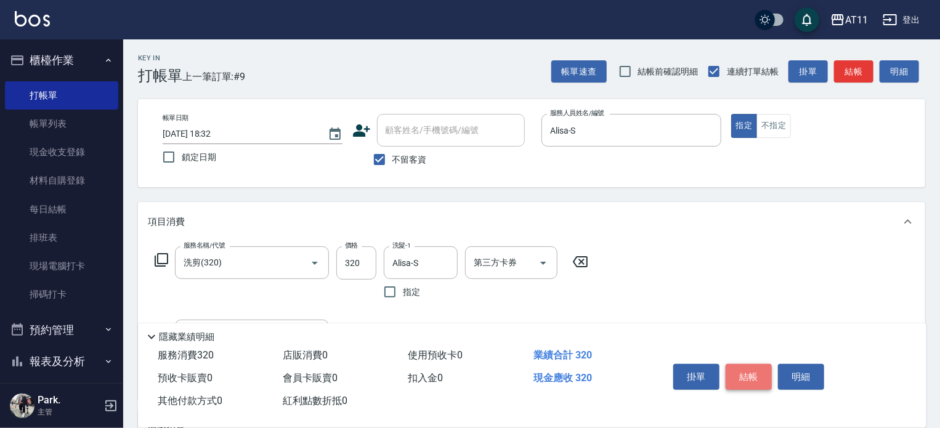
click at [754, 371] on button "結帳" at bounding box center [748, 377] width 46 height 26
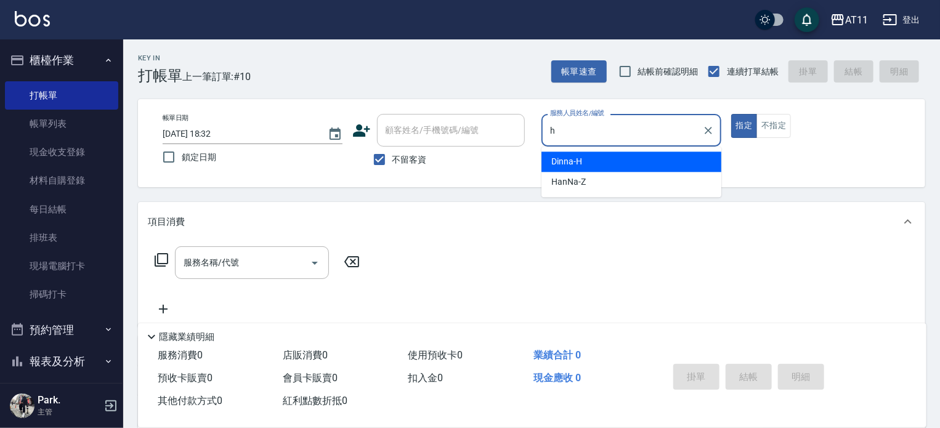
type input "Dinna-H"
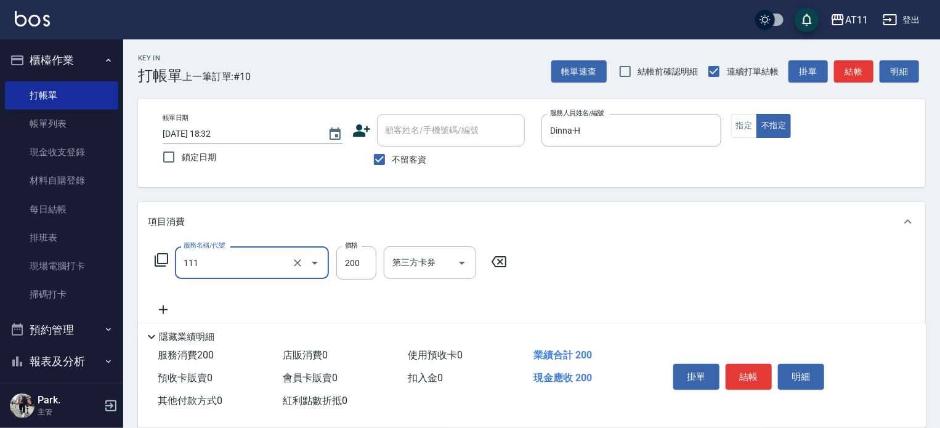
type input "精油洗髮(111)"
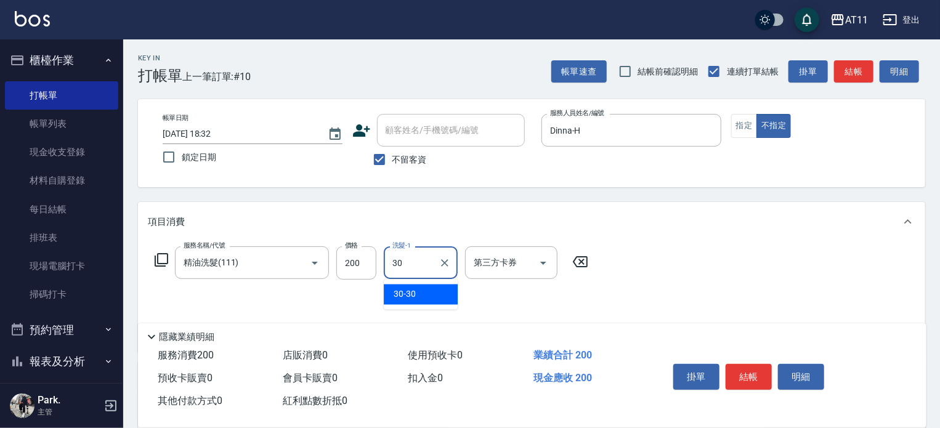
type input "30-30"
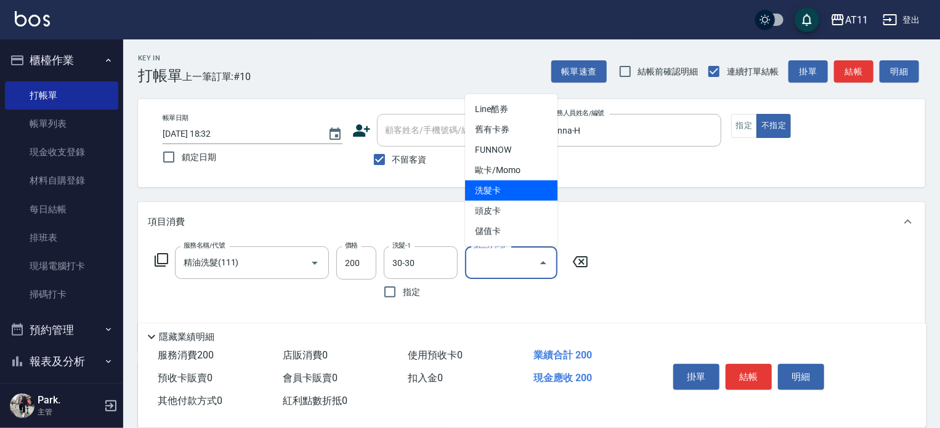
type input "洗髮卡"
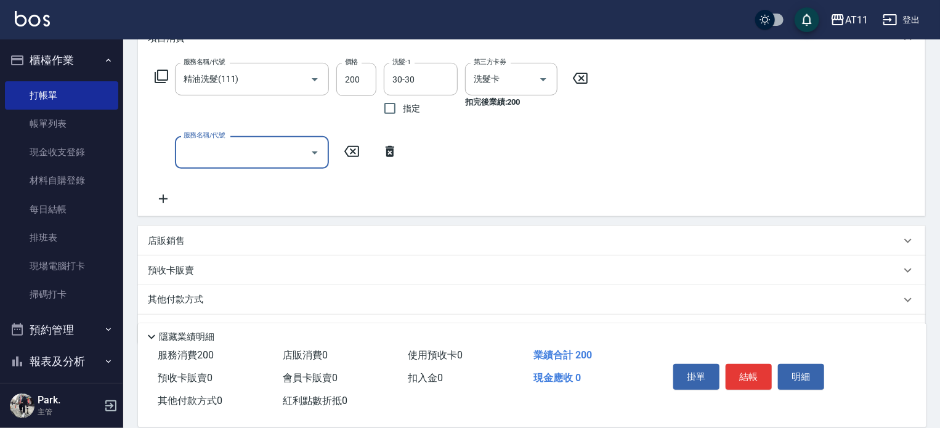
scroll to position [185, 0]
click at [181, 232] on div "店販銷售" at bounding box center [531, 240] width 787 height 30
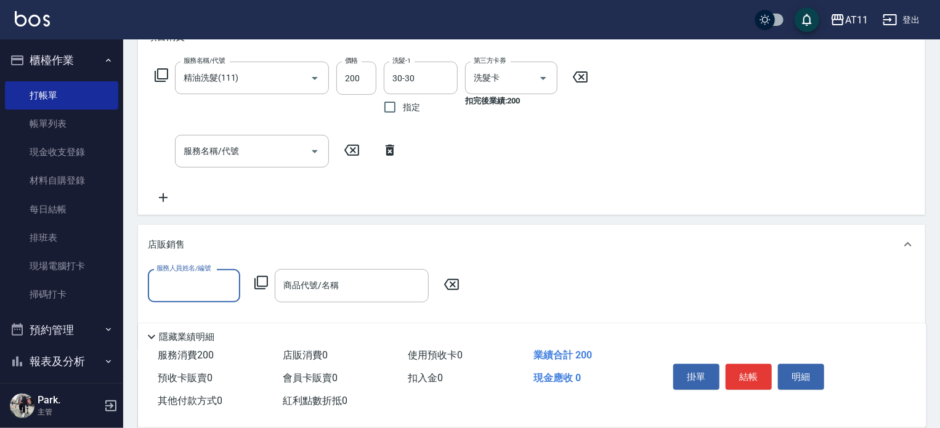
scroll to position [0, 0]
type input "30-30"
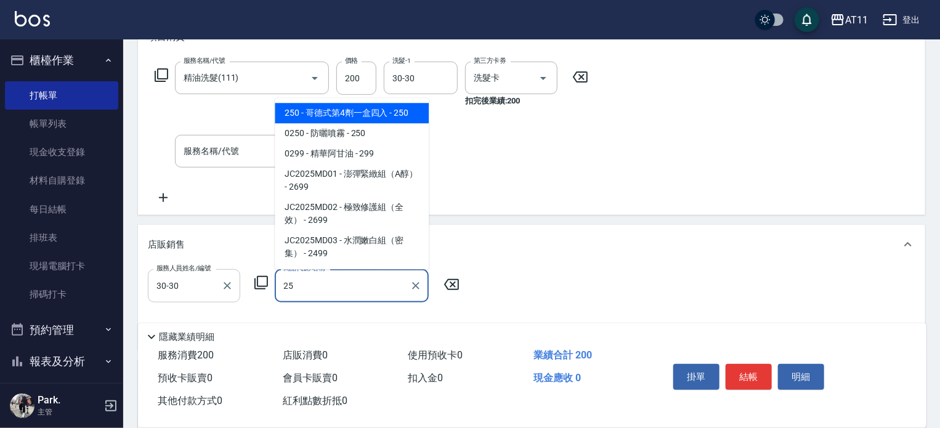
type input "2"
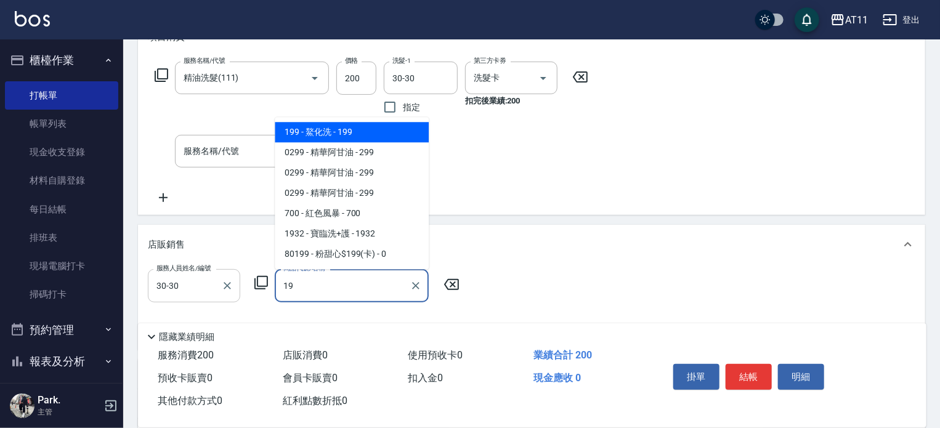
type input "1"
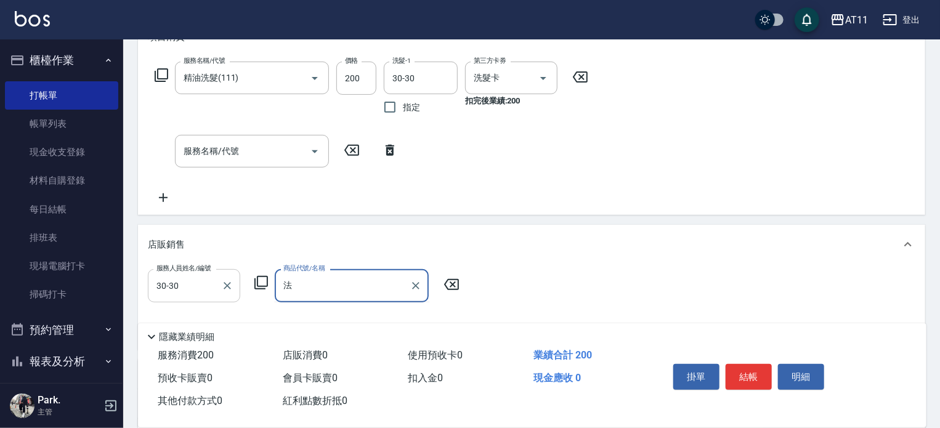
type input "髮"
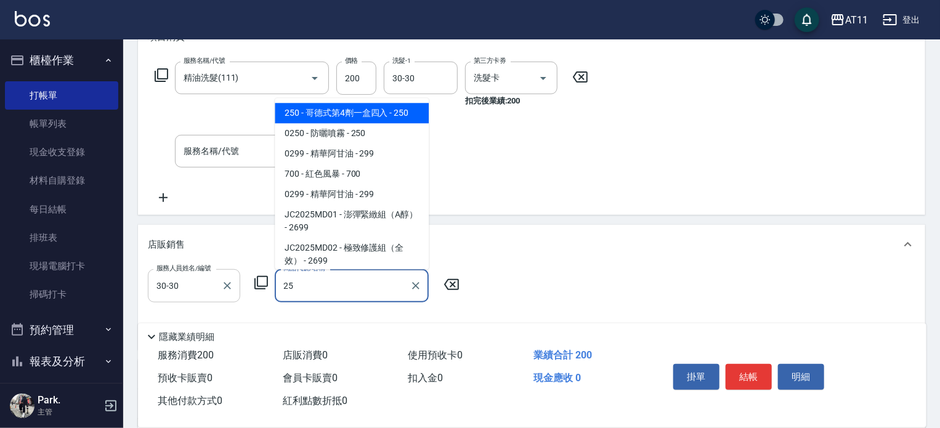
type input "2"
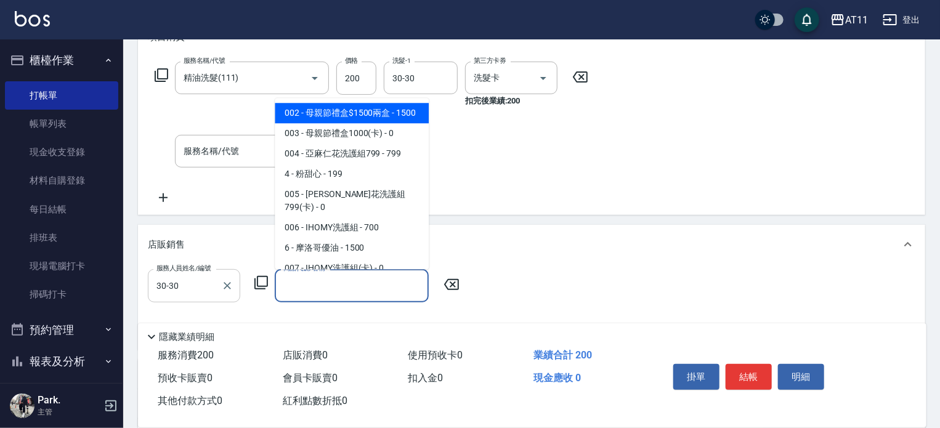
type input "ㄈ"
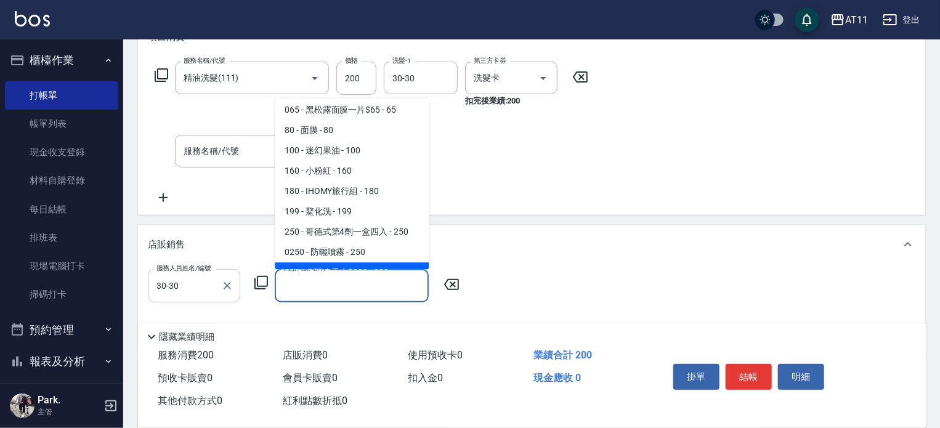
scroll to position [477, 0]
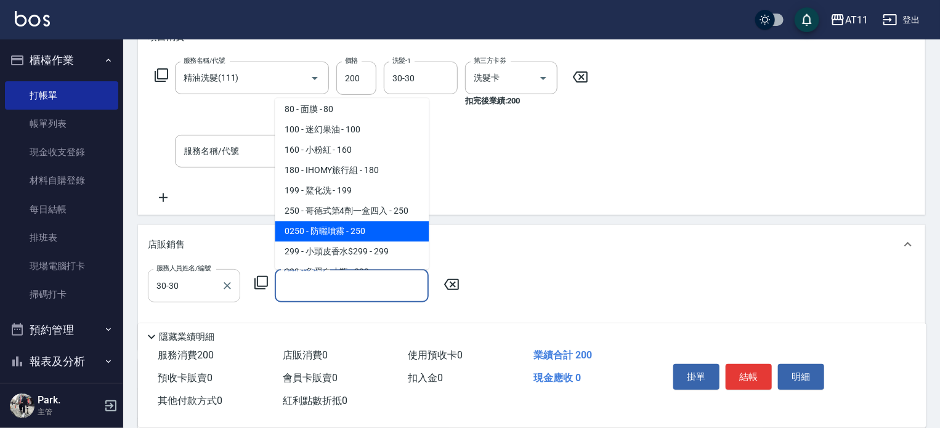
type input "防曬噴霧"
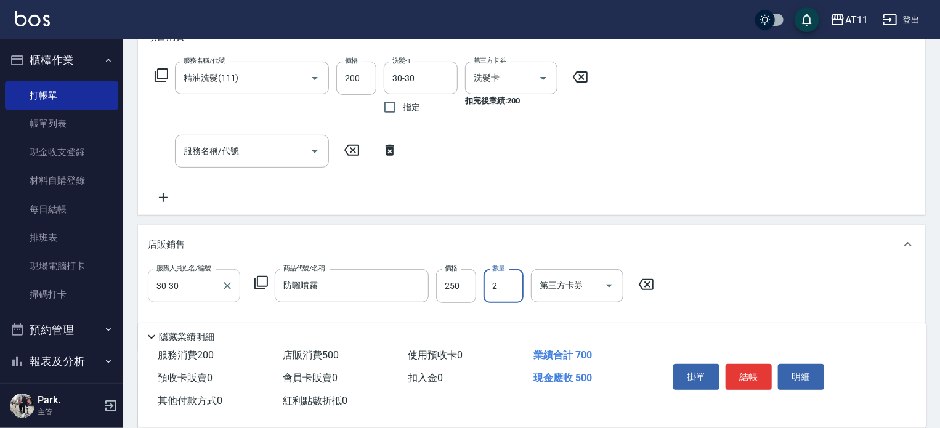
type input "2"
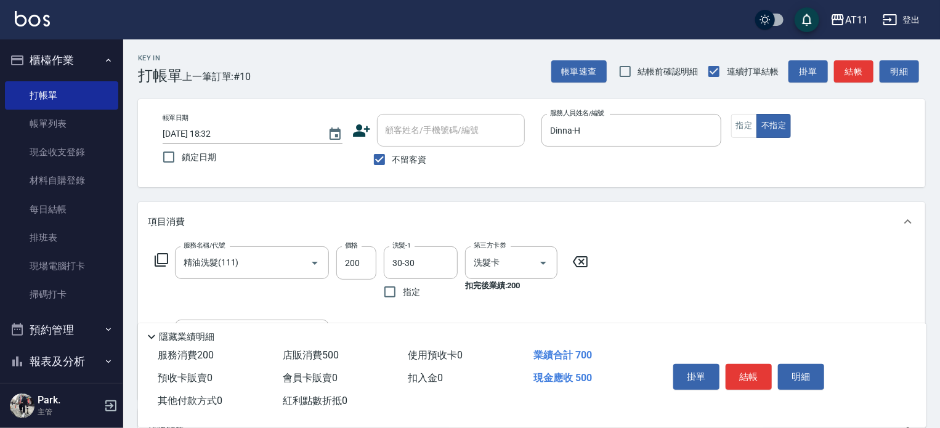
drag, startPoint x: 744, startPoint y: 369, endPoint x: 798, endPoint y: 198, distance: 179.3
click at [798, 198] on div "Key In 打帳單 上一筆訂單:#10 帳單速查 結帳前確認明細 連續打單結帳 掛單 結帳 明細 帳單日期 [DATE] 18:32 鎖定日期 顧客姓名/手…" at bounding box center [531, 418] width 816 height 759
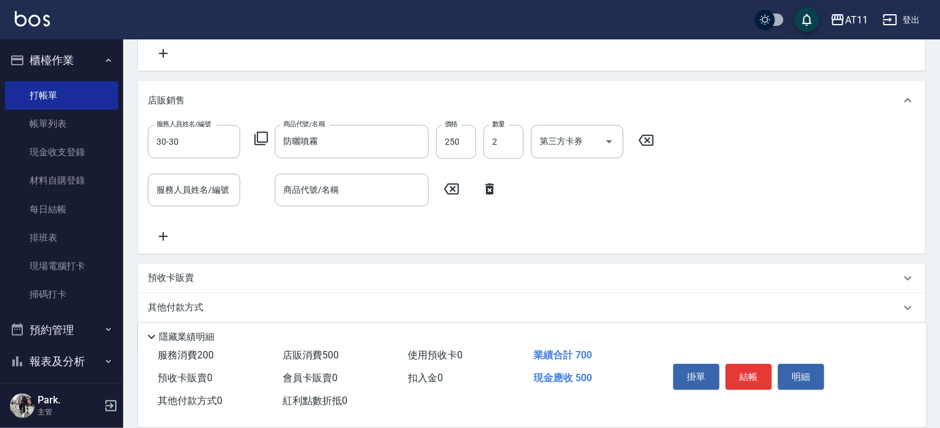
scroll to position [308, 0]
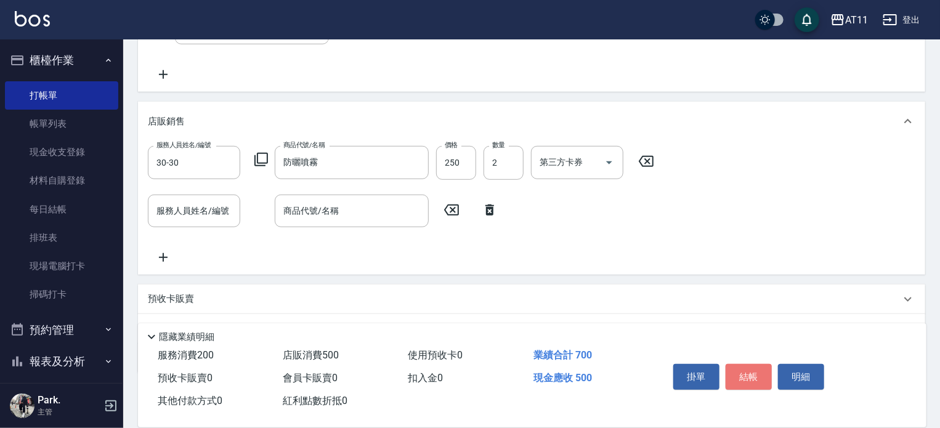
drag, startPoint x: 755, startPoint y: 364, endPoint x: 687, endPoint y: 307, distance: 88.3
click at [751, 364] on button "結帳" at bounding box center [748, 377] width 46 height 26
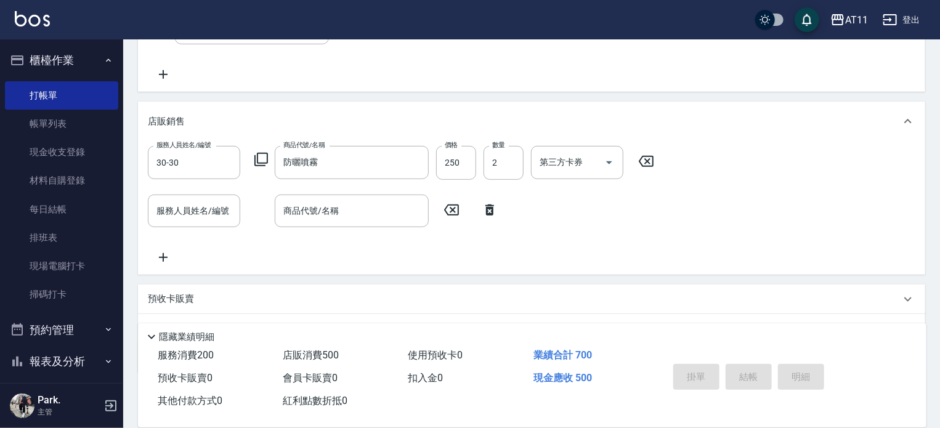
type input "[DATE] 18:33"
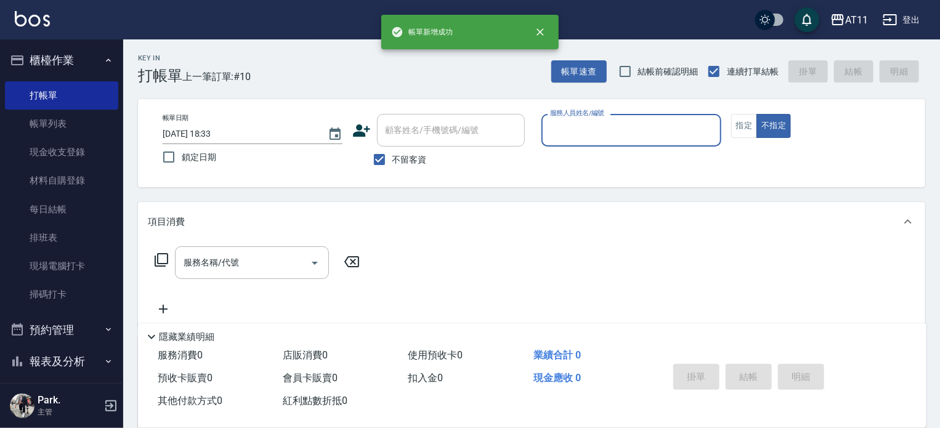
scroll to position [0, 0]
type input "ㄍ"
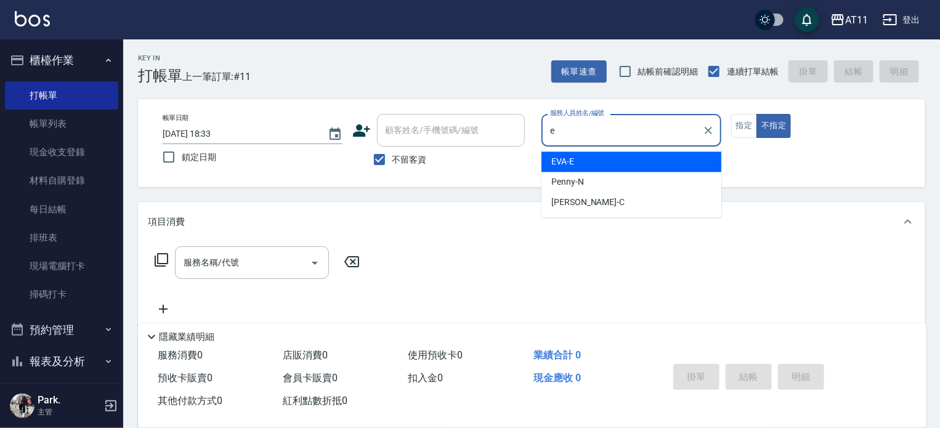
type input "EVA-E"
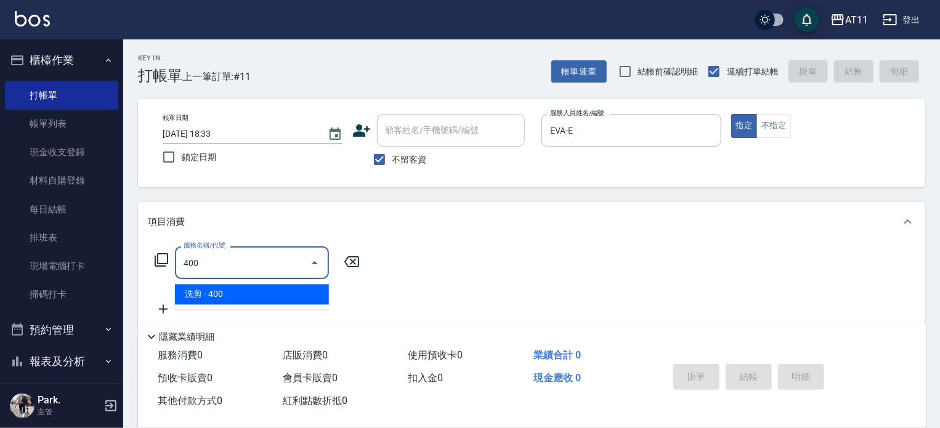
type input "洗剪(400)"
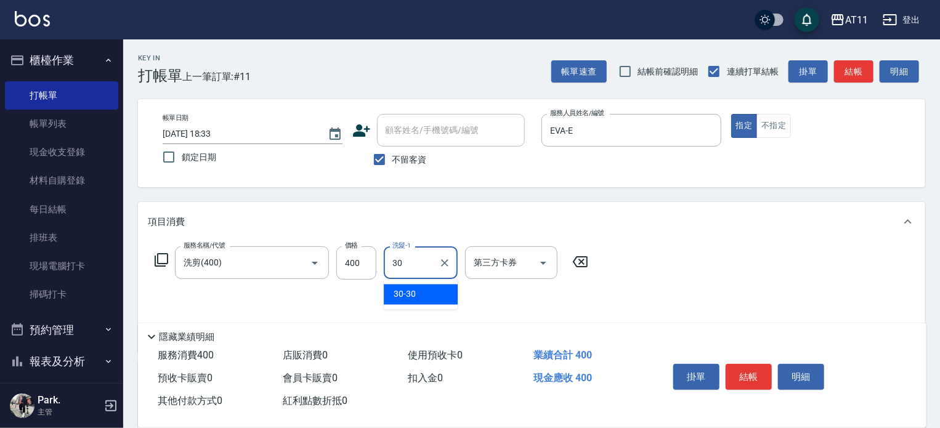
type input "30-30"
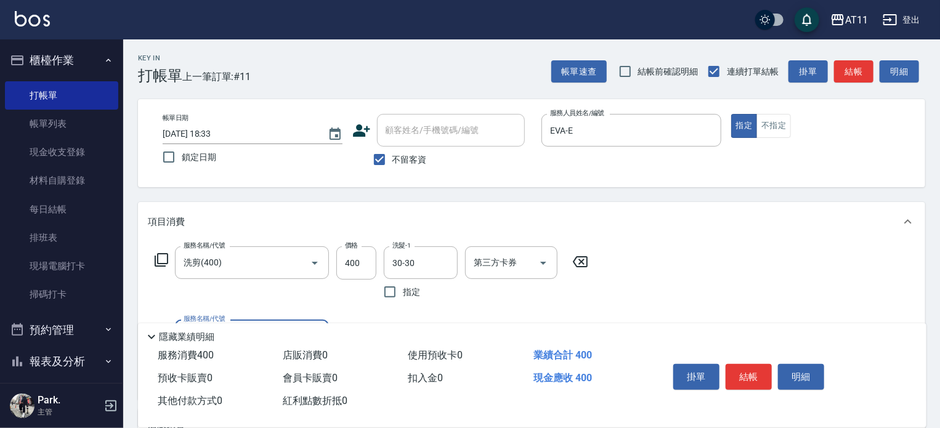
drag, startPoint x: 746, startPoint y: 366, endPoint x: 738, endPoint y: 353, distance: 15.2
click at [746, 366] on button "結帳" at bounding box center [748, 377] width 46 height 26
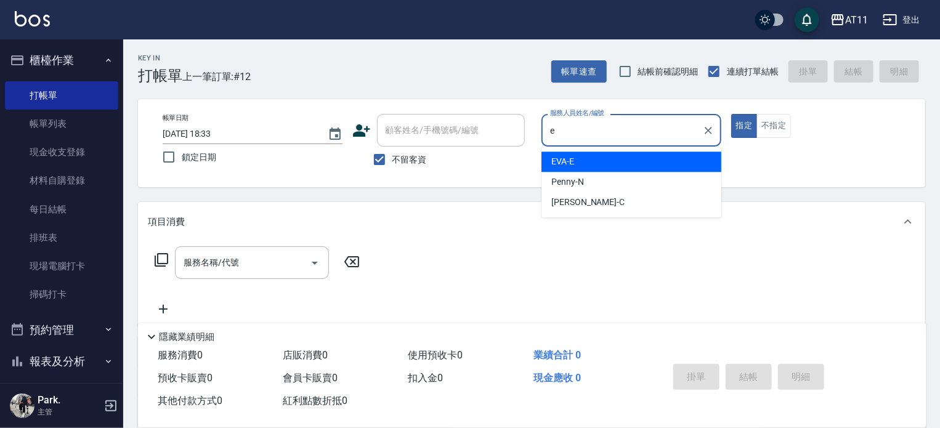
type input "EVA-E"
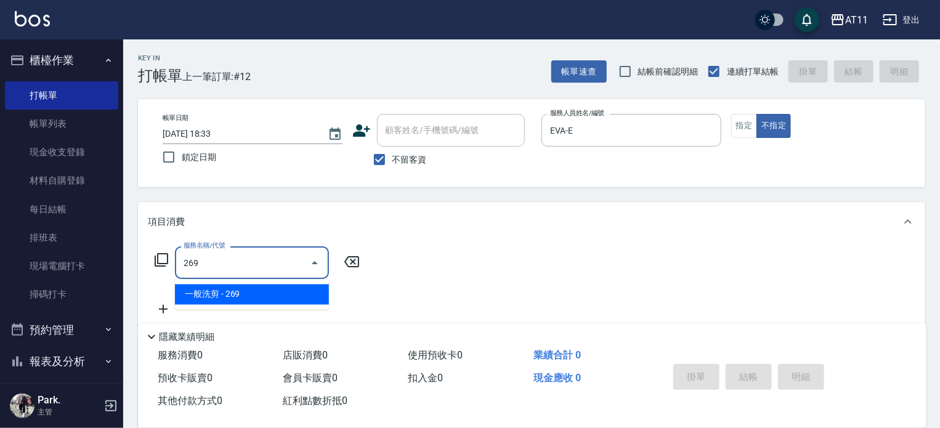
type input "一般洗剪(269)"
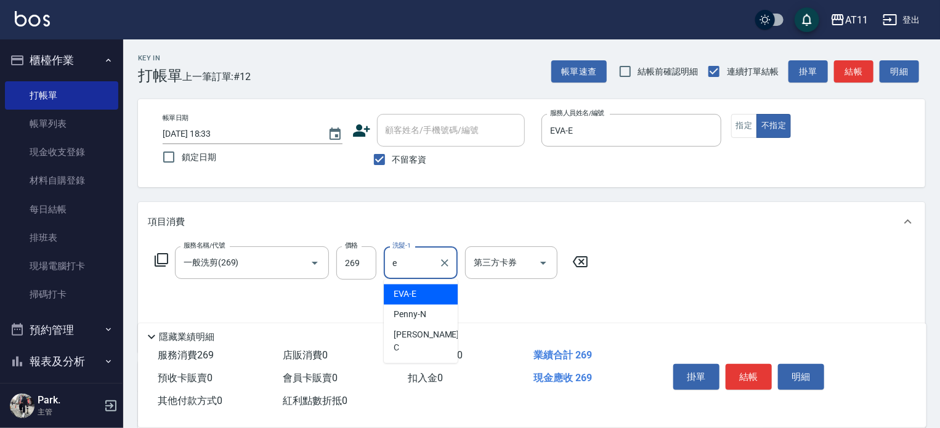
type input "EVA-E"
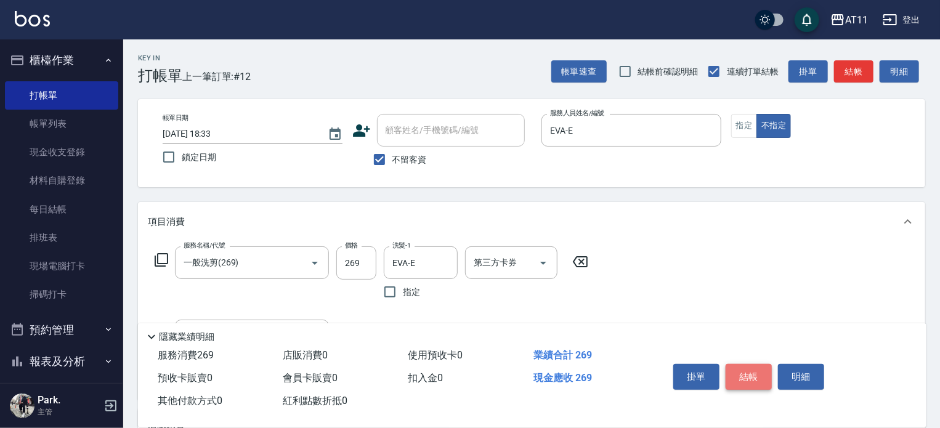
click at [749, 368] on button "結帳" at bounding box center [748, 377] width 46 height 26
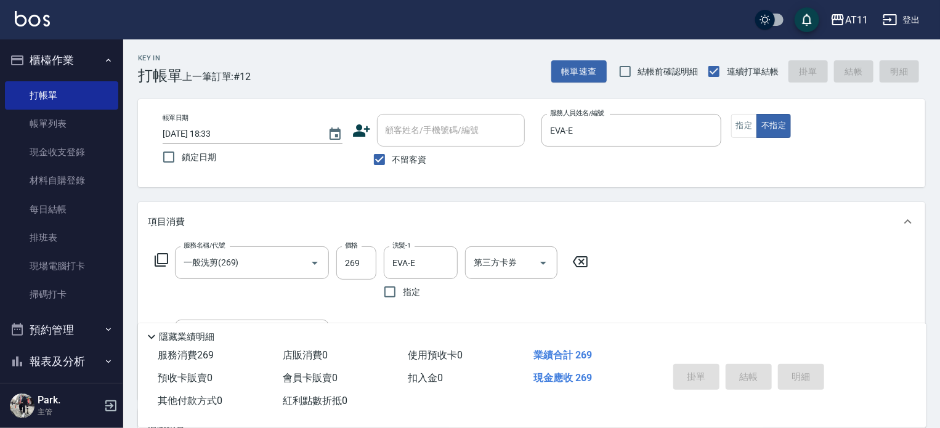
type input "[DATE] 18:34"
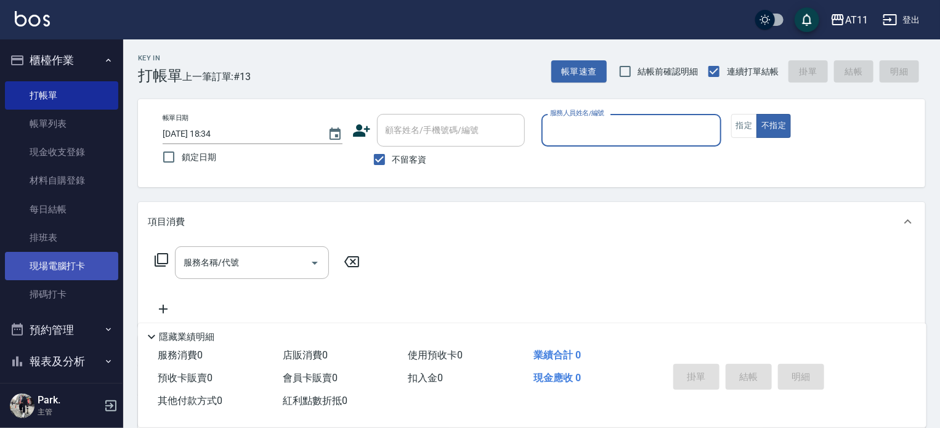
scroll to position [135, 0]
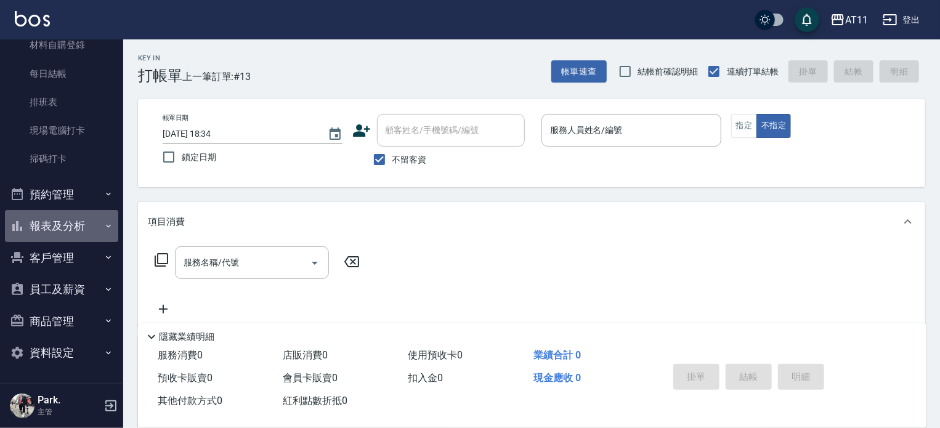
click at [78, 216] on button "報表及分析" at bounding box center [61, 226] width 113 height 32
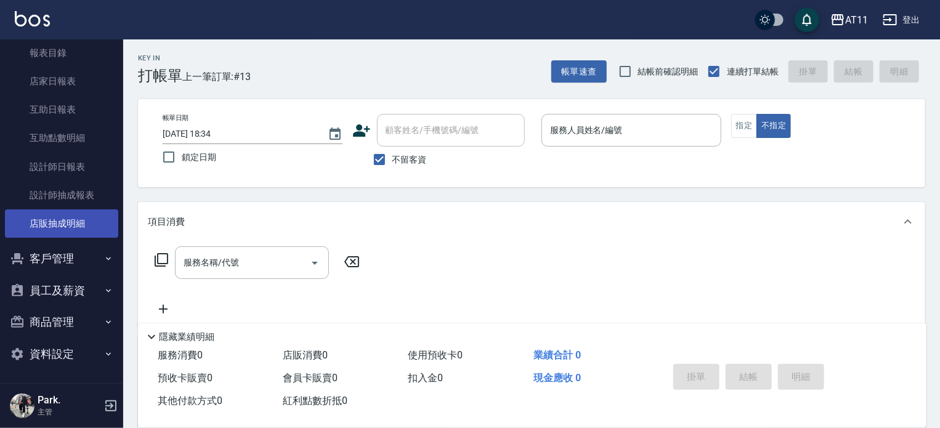
scroll to position [345, 0]
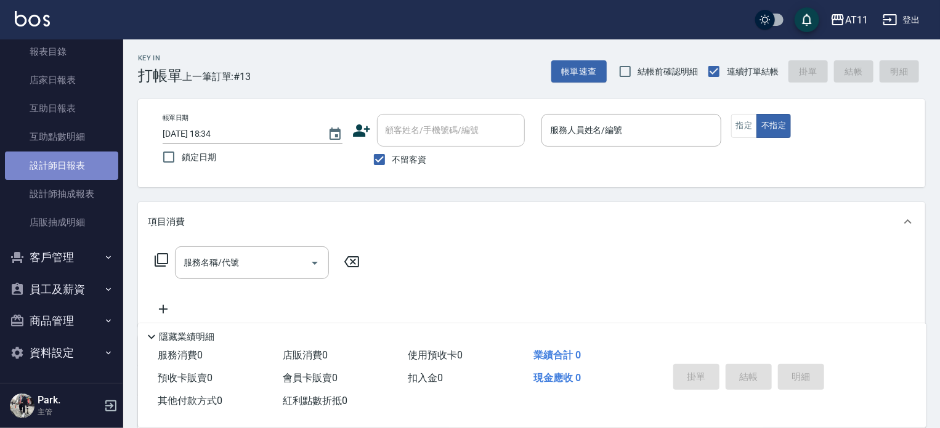
click at [83, 169] on link "設計師日報表" at bounding box center [61, 165] width 113 height 28
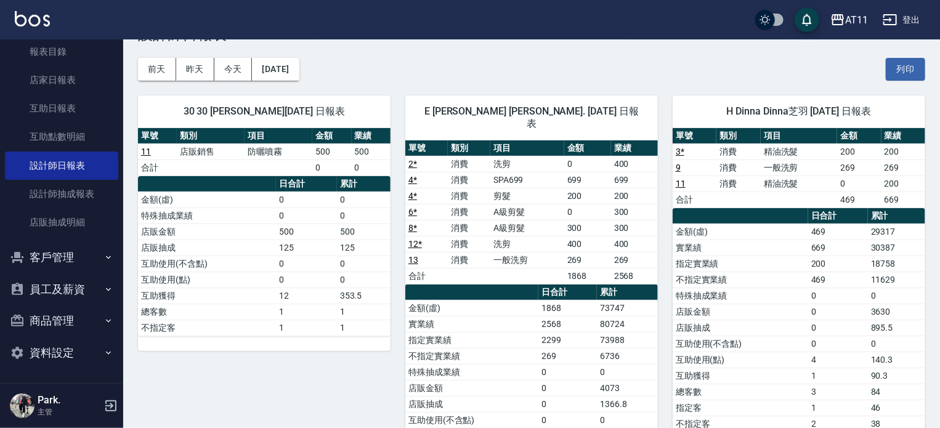
scroll to position [62, 0]
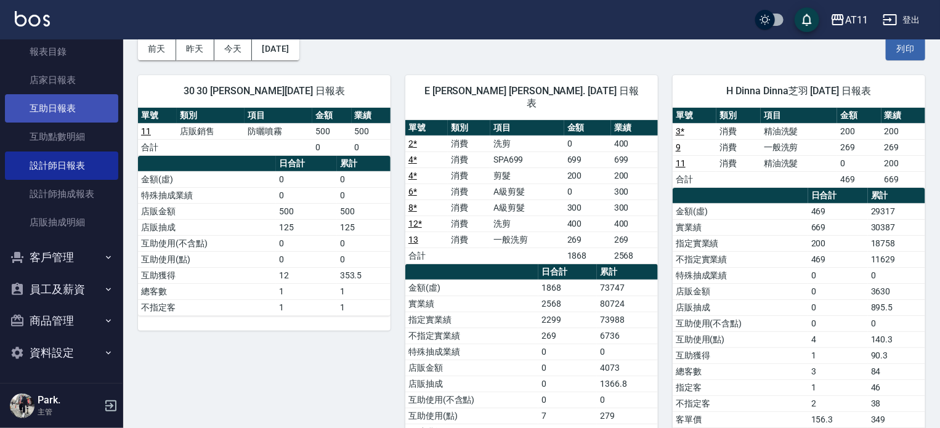
click at [38, 110] on link "互助日報表" at bounding box center [61, 108] width 113 height 28
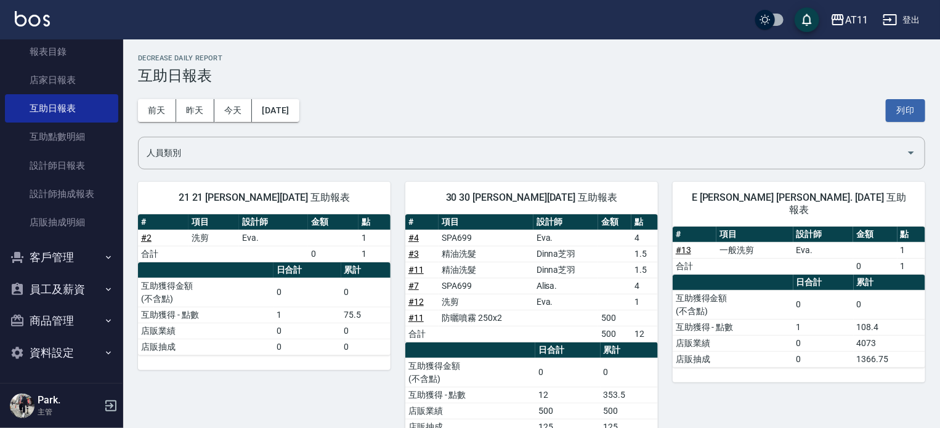
click at [197, 97] on div "[DATE] [DATE] [DATE] [DATE] 列印" at bounding box center [531, 110] width 787 height 52
click at [207, 108] on button "昨天" at bounding box center [195, 110] width 38 height 23
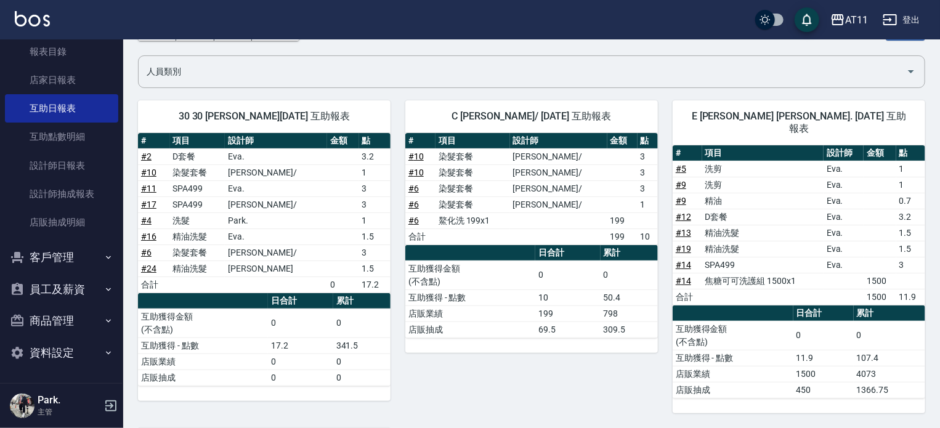
scroll to position [62, 0]
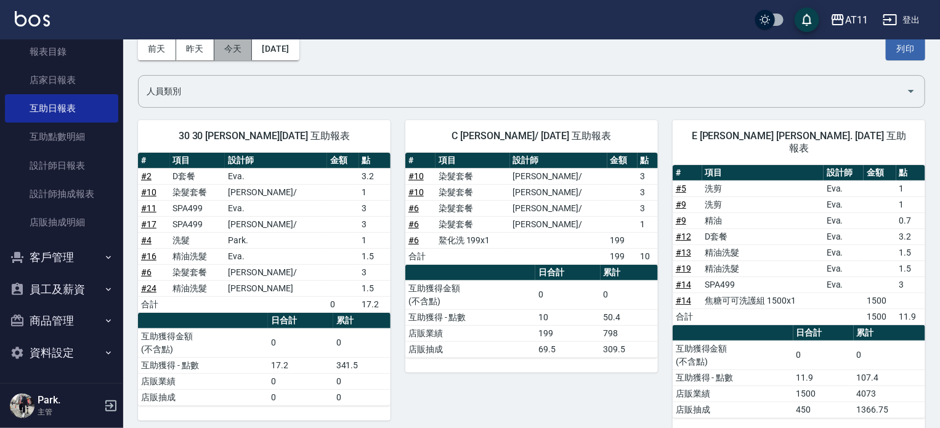
click at [228, 55] on button "今天" at bounding box center [233, 49] width 38 height 23
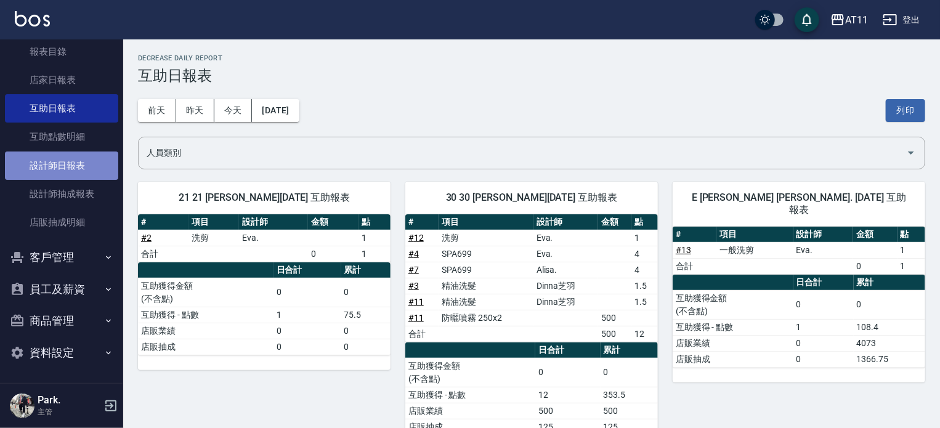
click at [74, 167] on link "設計師日報表" at bounding box center [61, 165] width 113 height 28
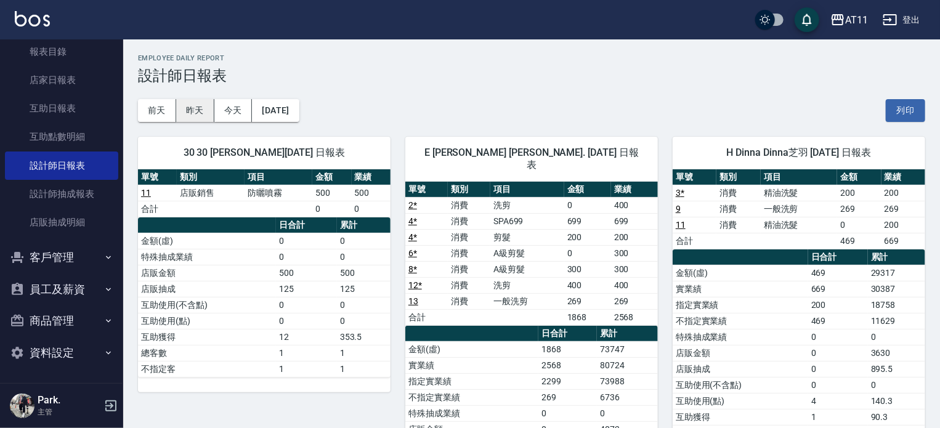
click at [192, 117] on button "昨天" at bounding box center [195, 110] width 38 height 23
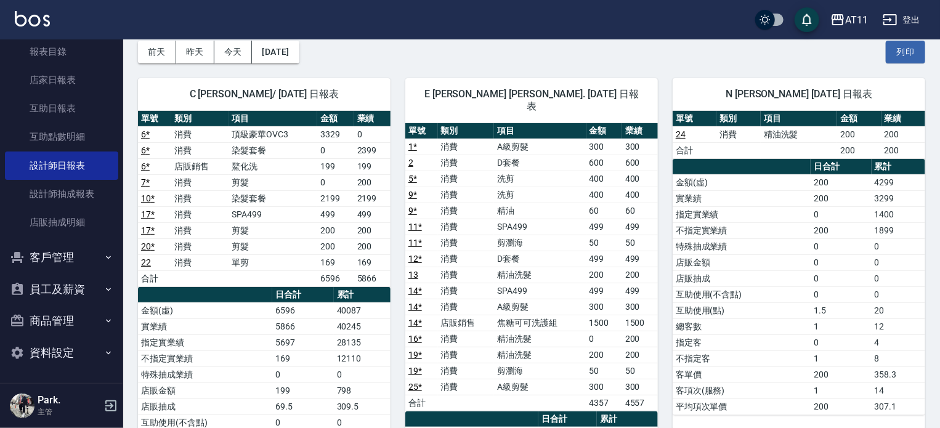
scroll to position [62, 0]
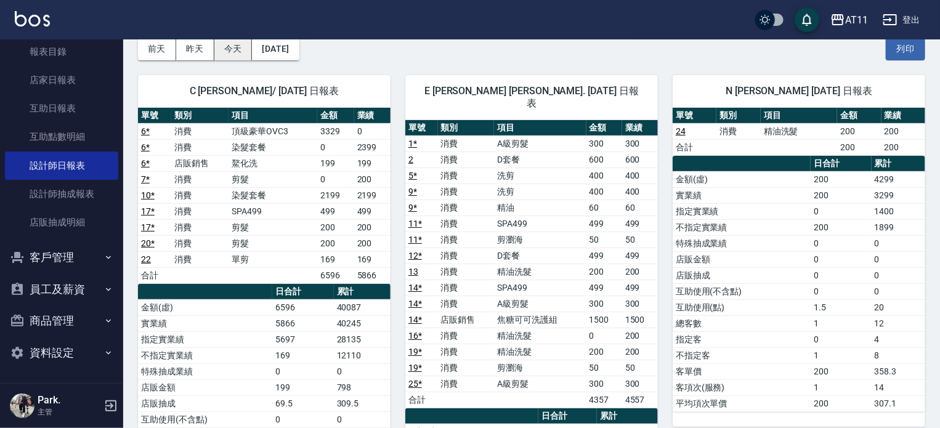
click at [242, 55] on button "今天" at bounding box center [233, 49] width 38 height 23
